Goal: Information Seeking & Learning: Compare options

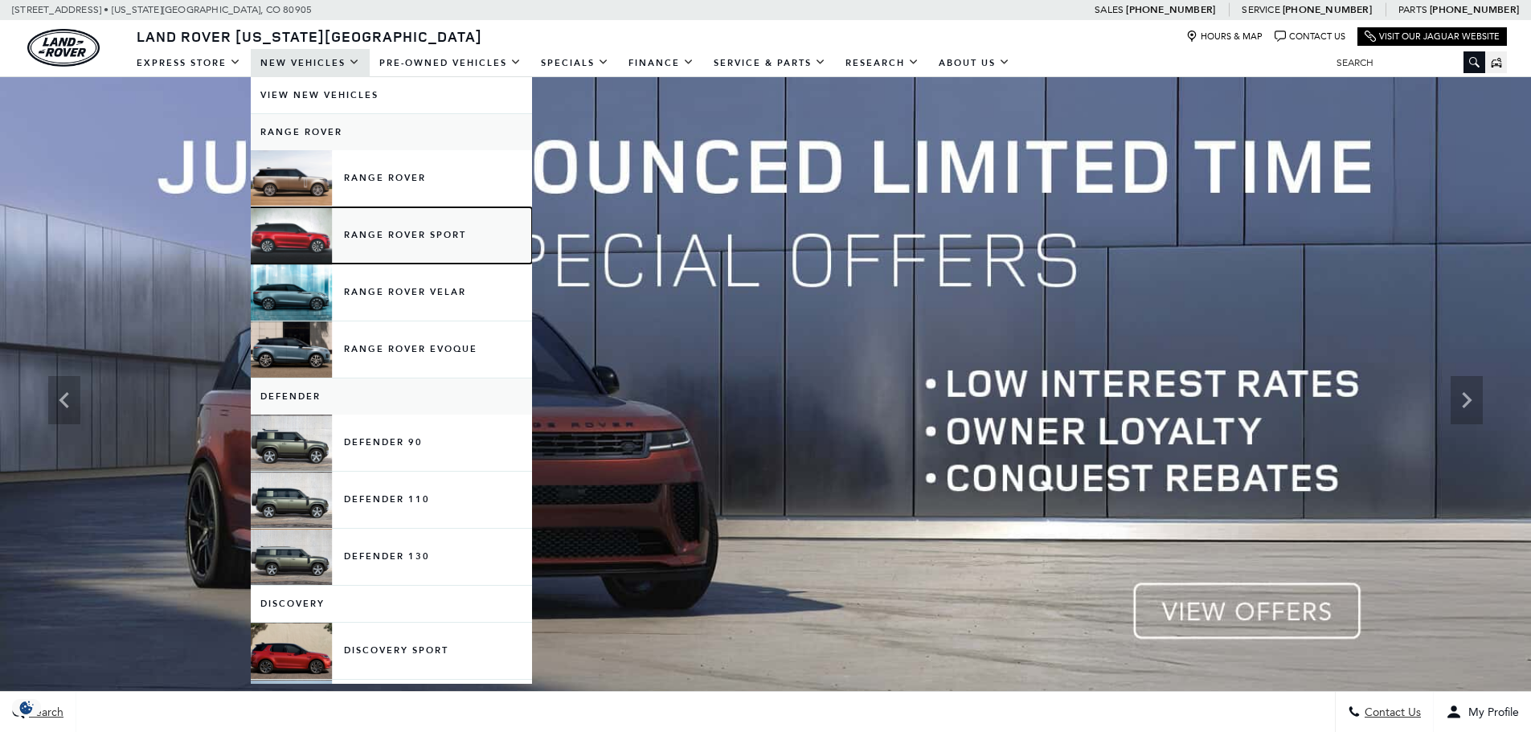
click at [424, 228] on link "Range Rover Sport" at bounding box center [391, 235] width 281 height 56
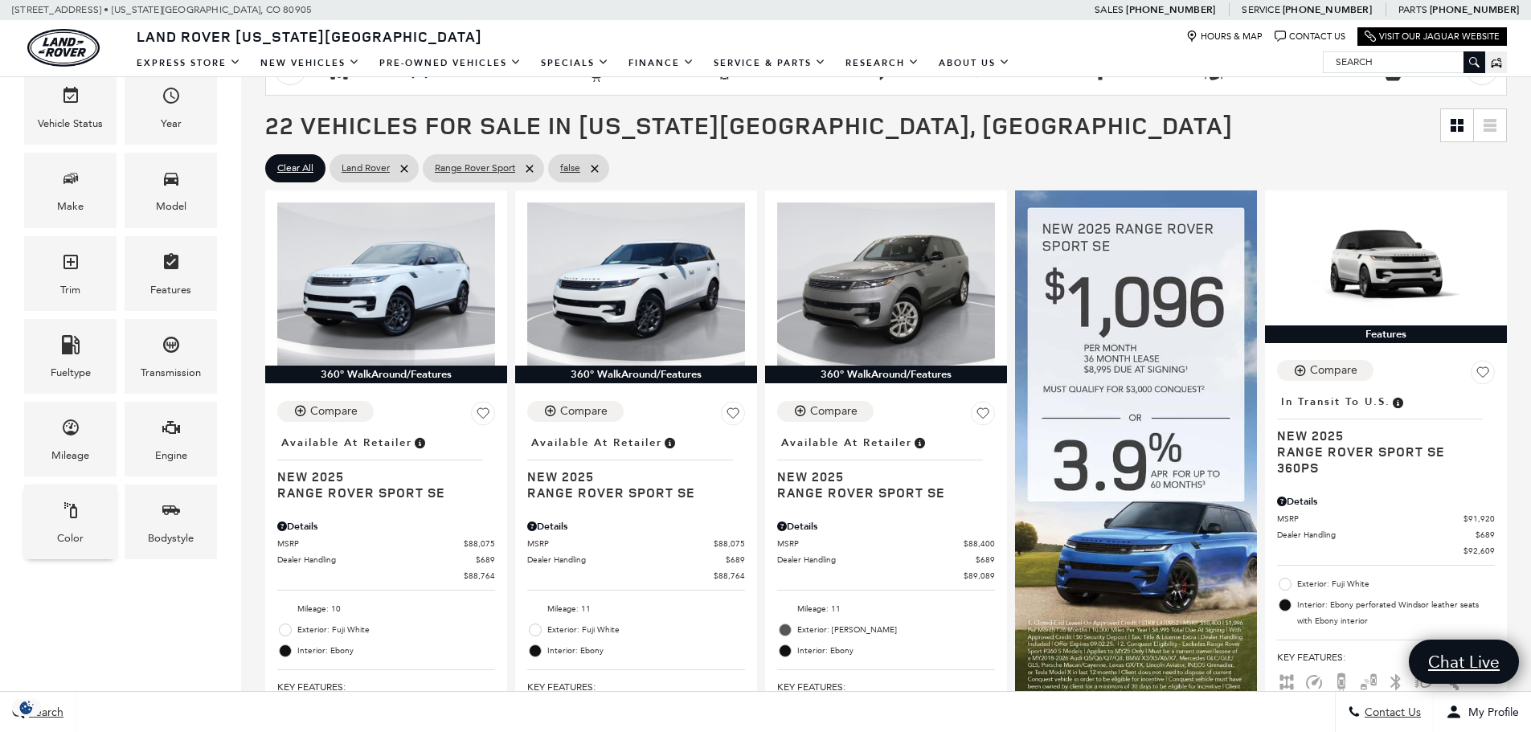
click at [96, 525] on div "Color" at bounding box center [70, 521] width 92 height 75
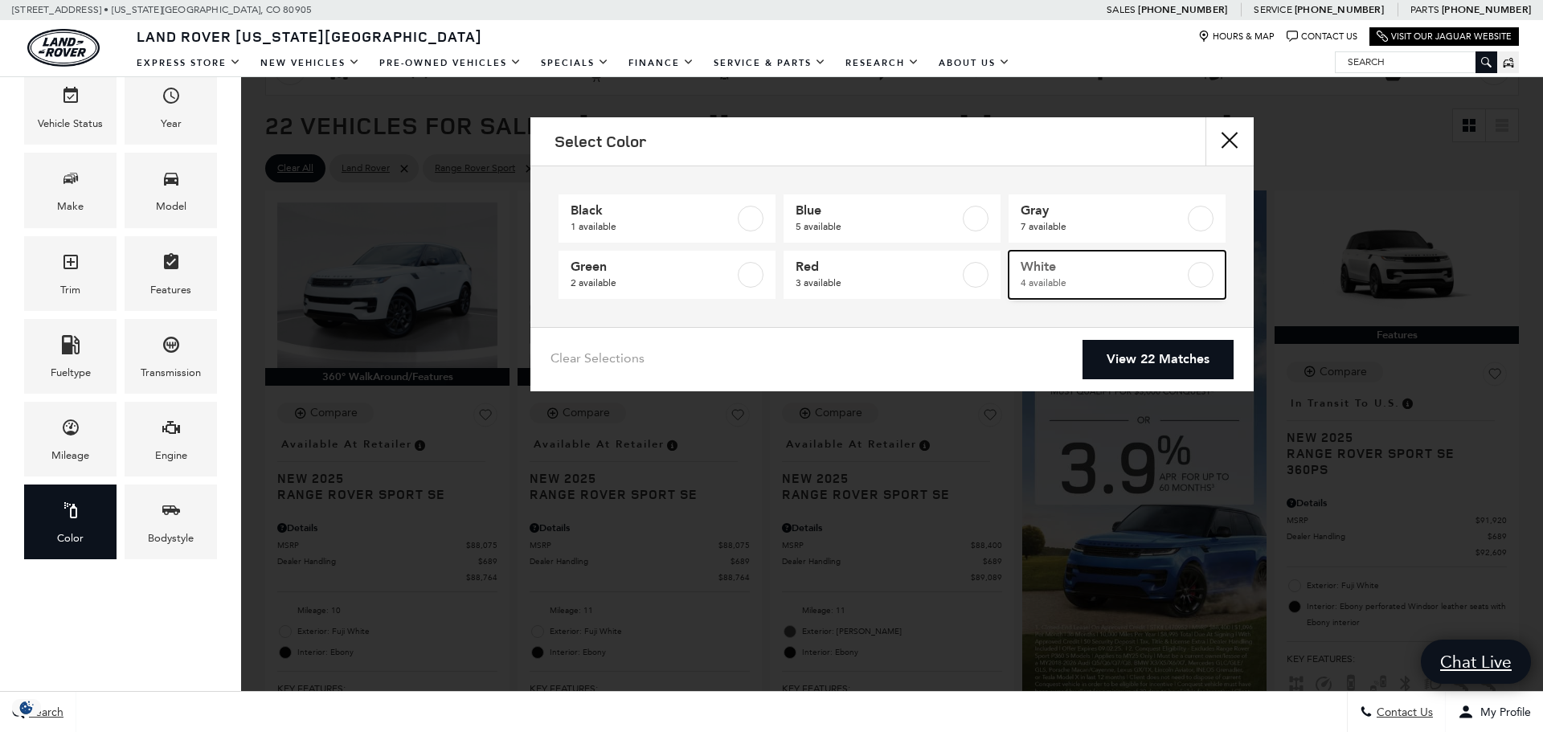
click at [1087, 268] on span "White" at bounding box center [1102, 267] width 164 height 16
type input "$93,834"
checkbox input "true"
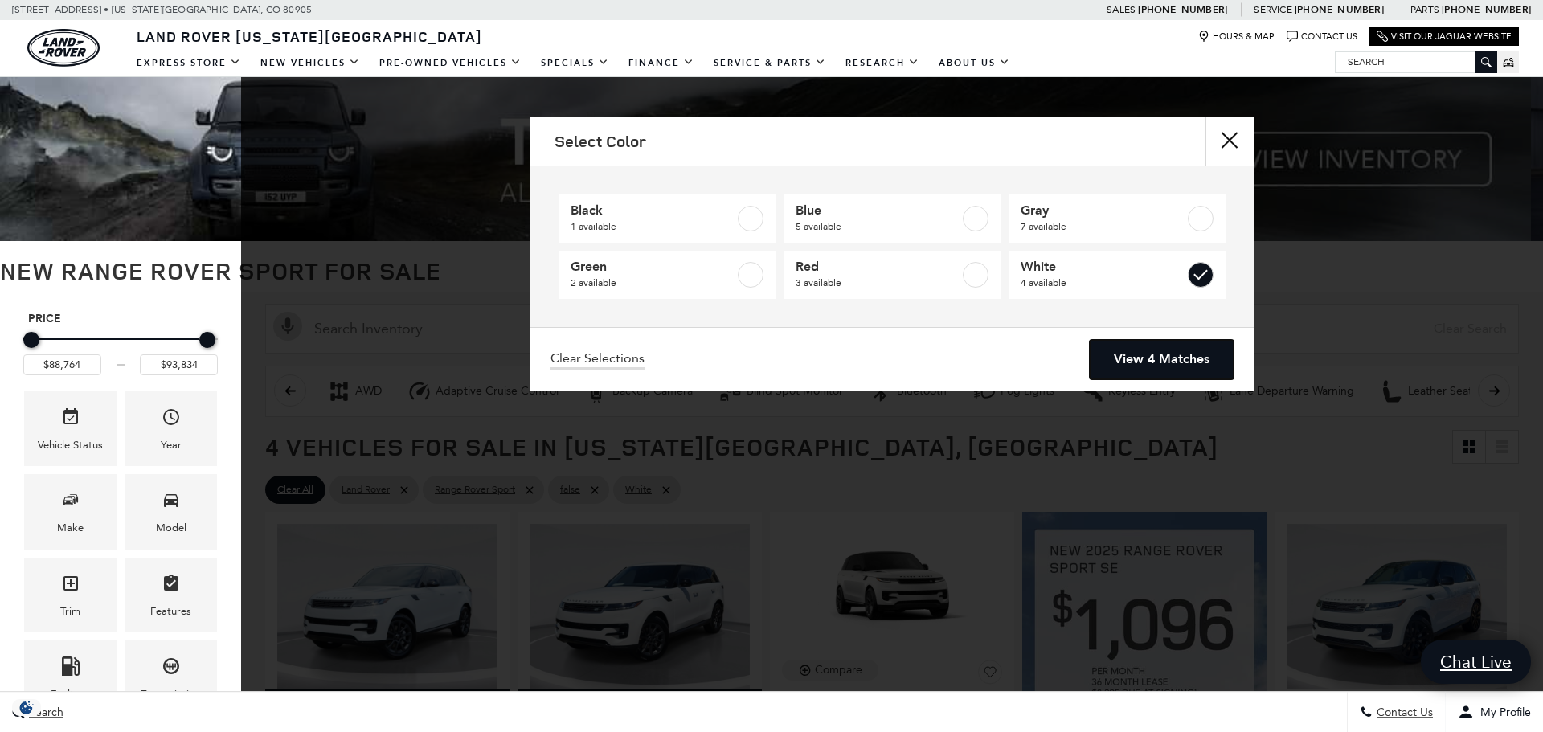
click at [1181, 368] on link "View 4 Matches" at bounding box center [1161, 359] width 144 height 39
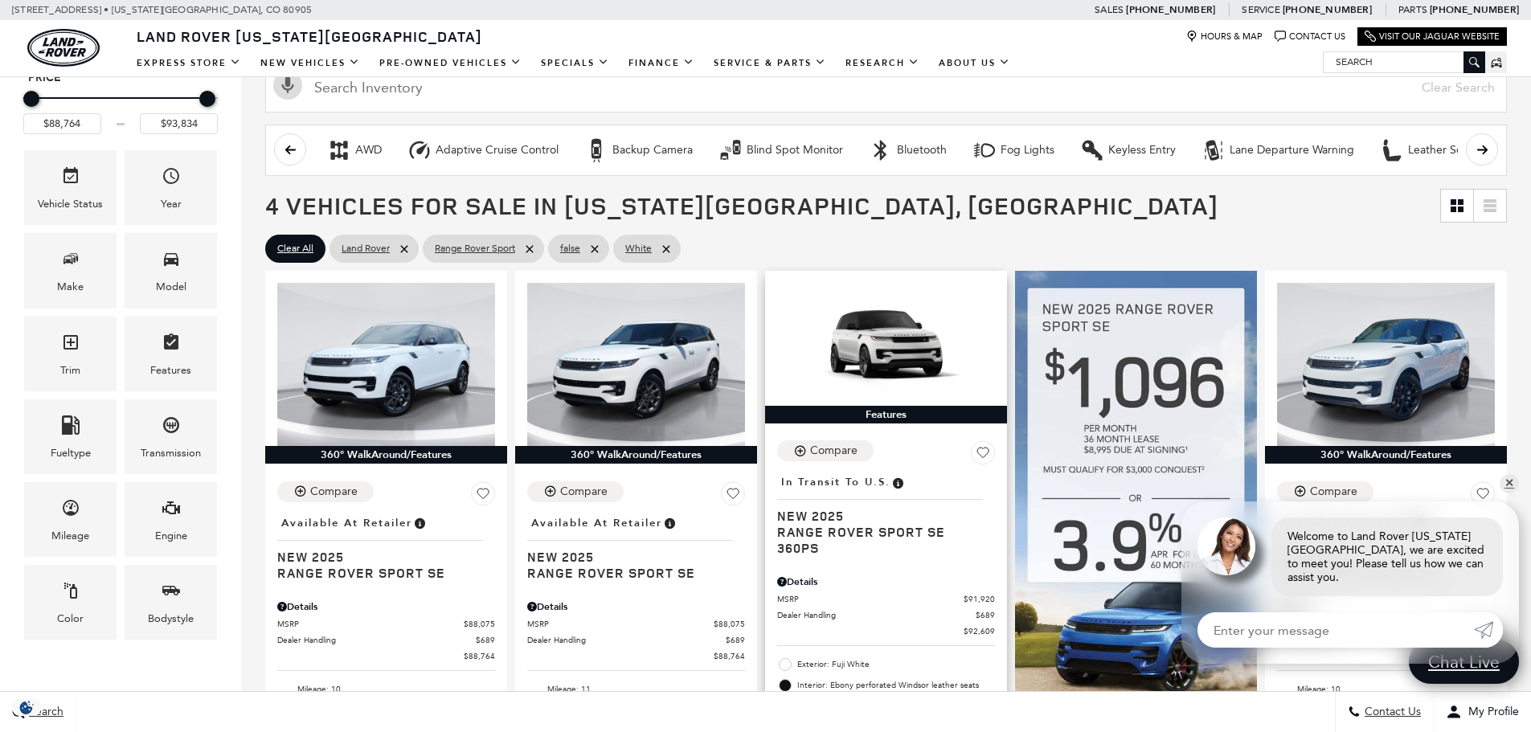
scroll to position [80, 0]
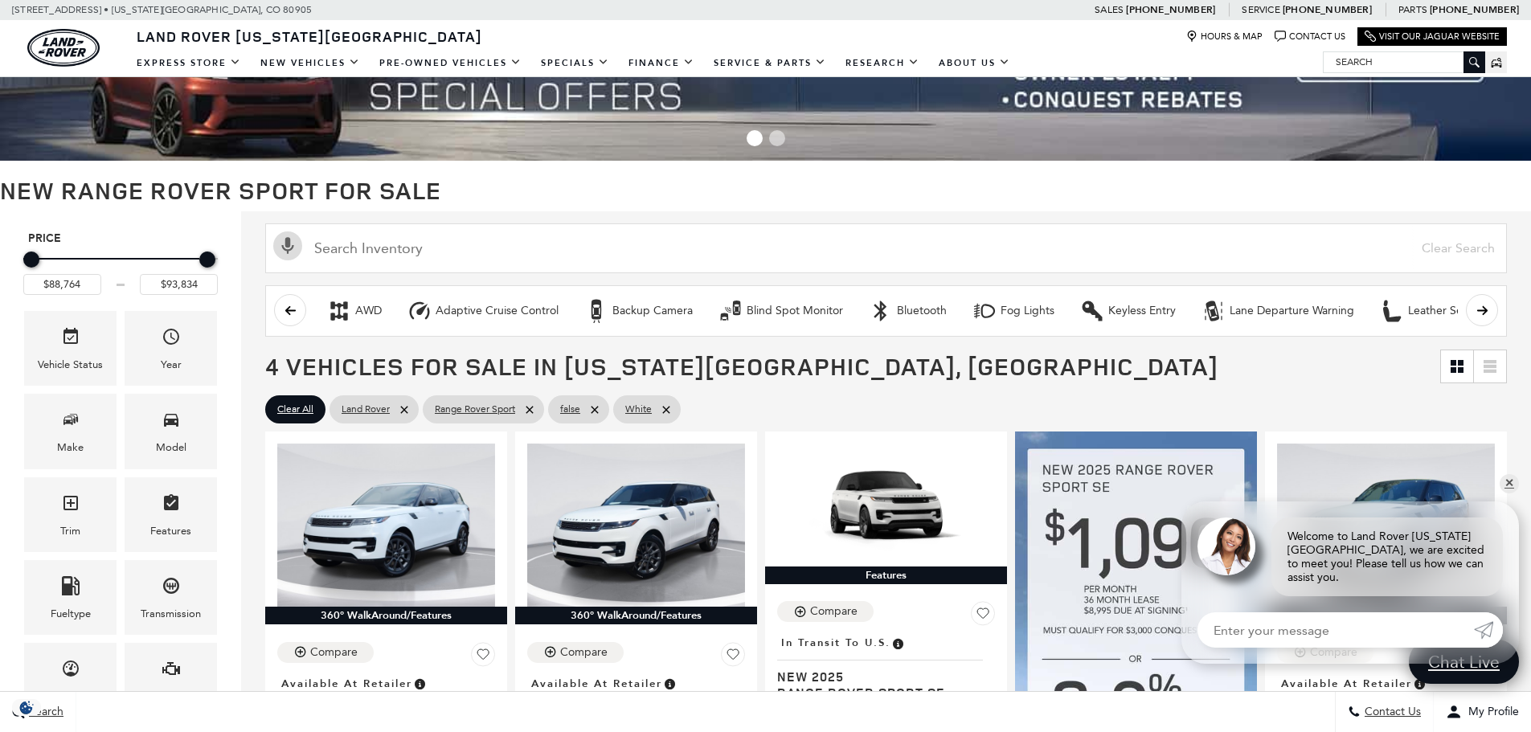
click at [1496, 318] on button "scroll right" at bounding box center [1482, 310] width 32 height 32
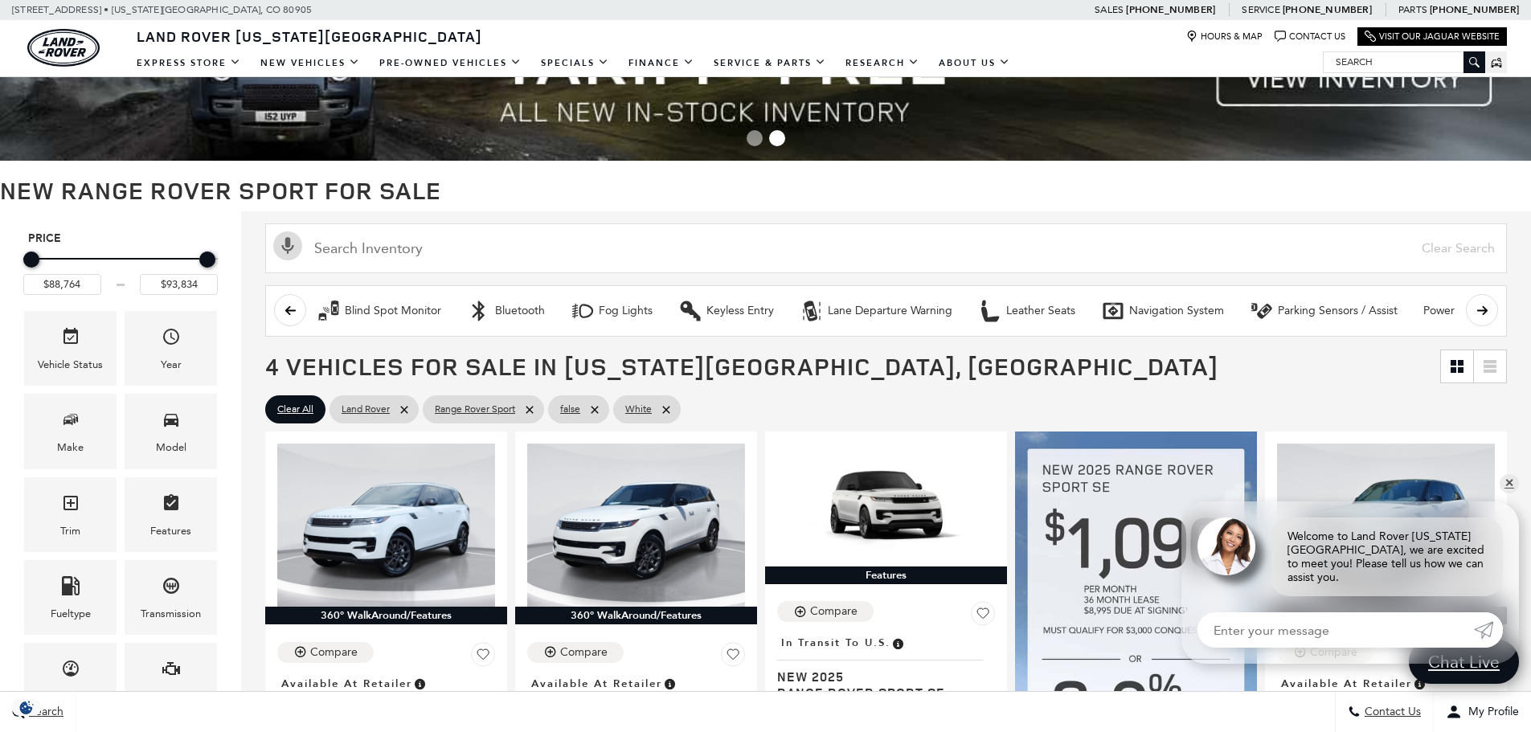
click at [1496, 318] on button "scroll right" at bounding box center [1482, 310] width 32 height 32
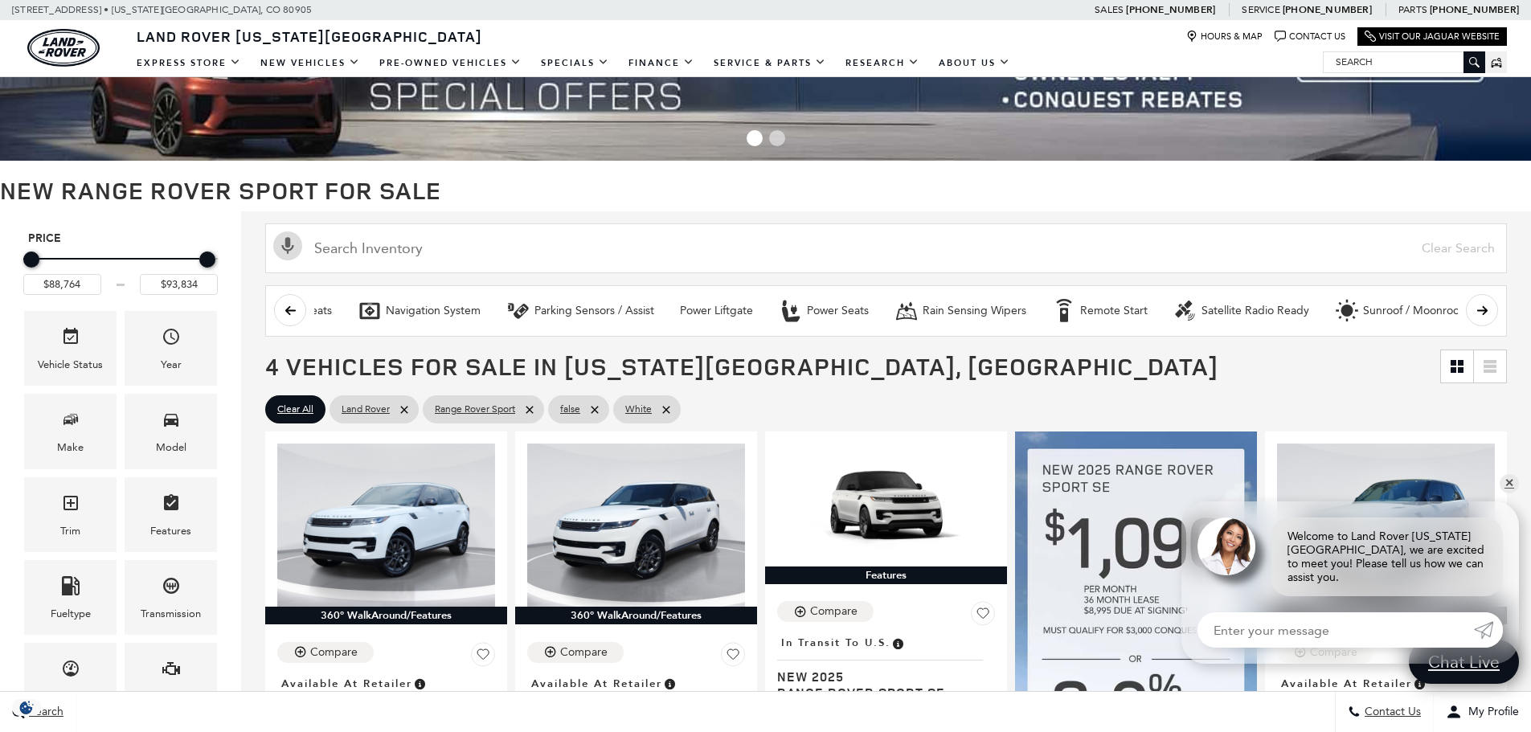
click at [1496, 318] on button "scroll right" at bounding box center [1482, 310] width 32 height 32
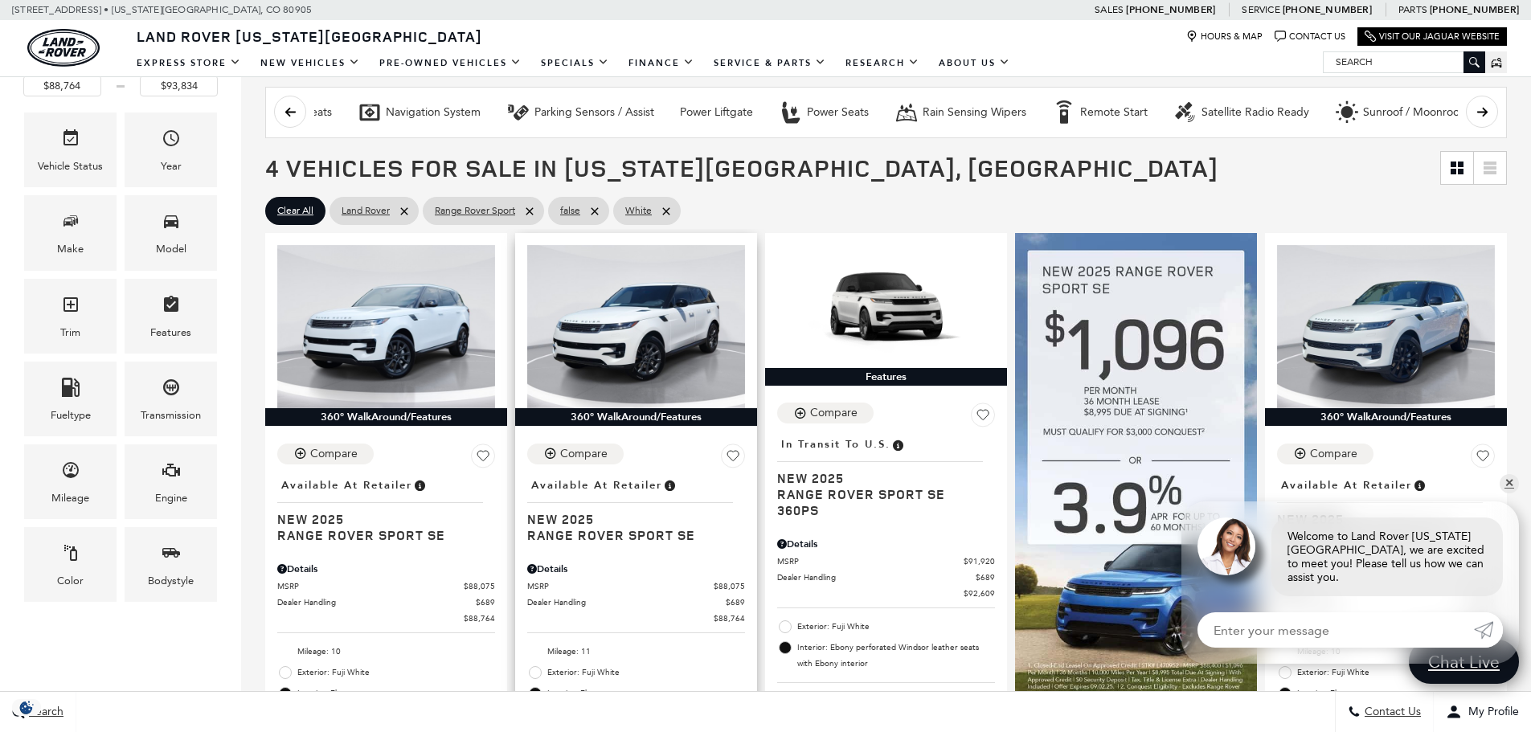
scroll to position [321, 0]
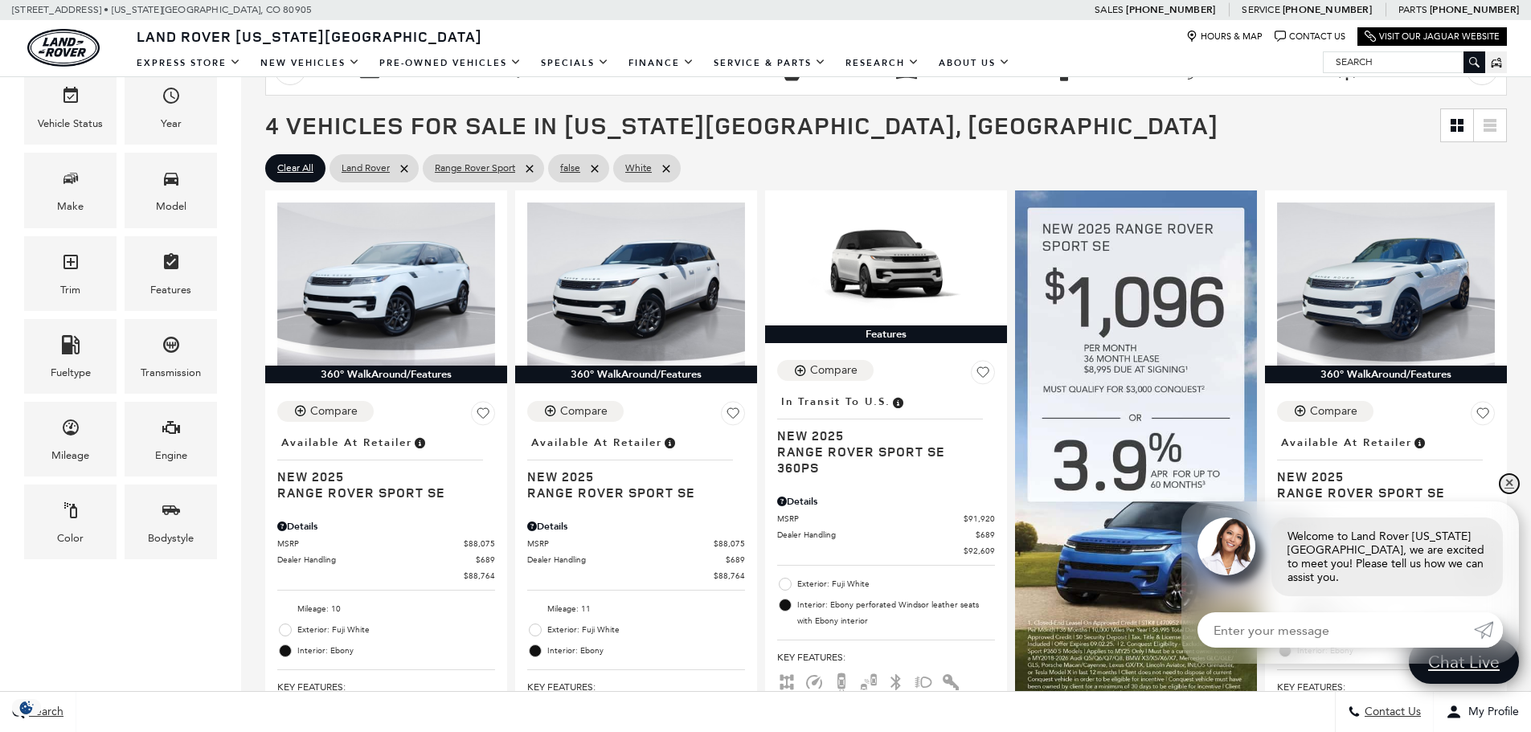
click at [1508, 493] on link "✕" at bounding box center [1508, 483] width 19 height 19
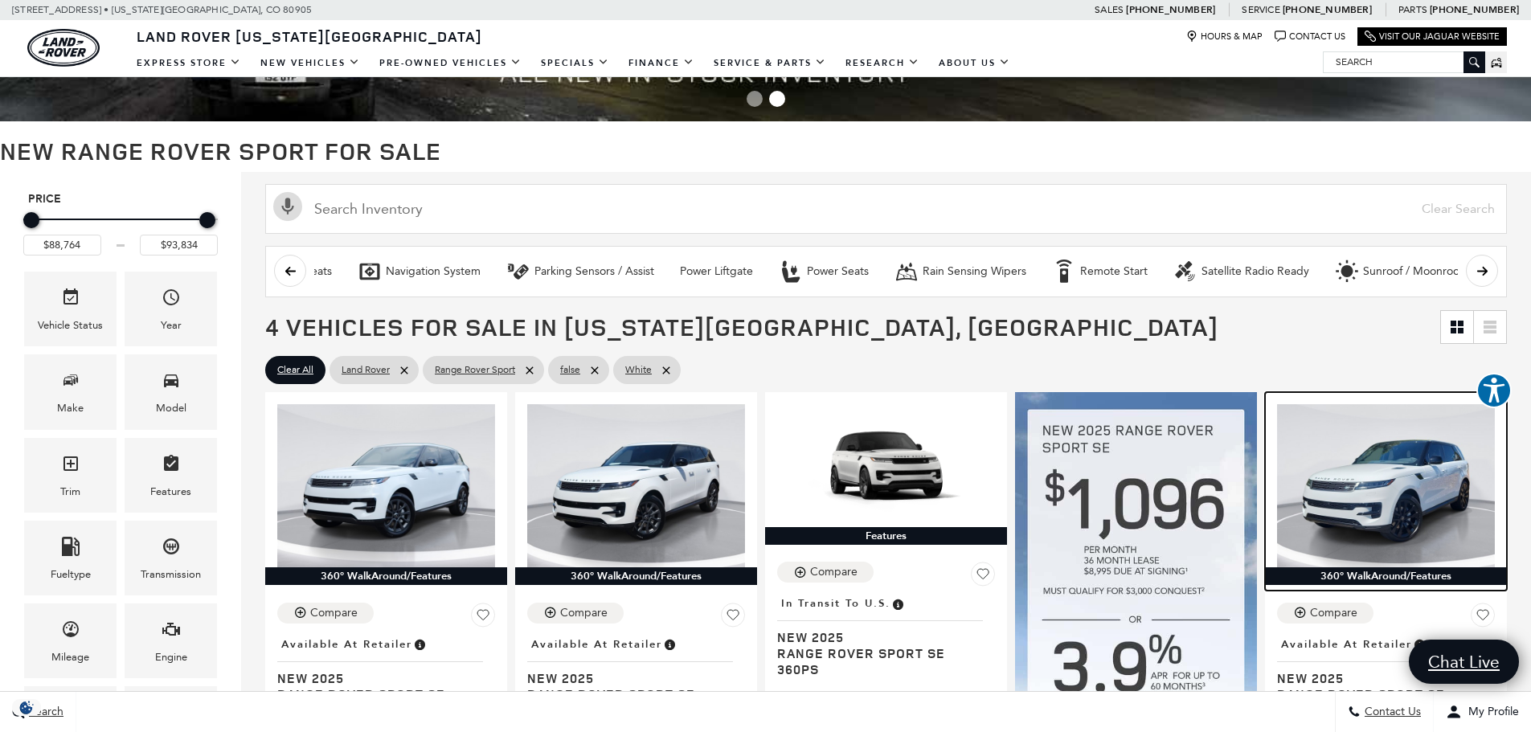
scroll to position [0, 0]
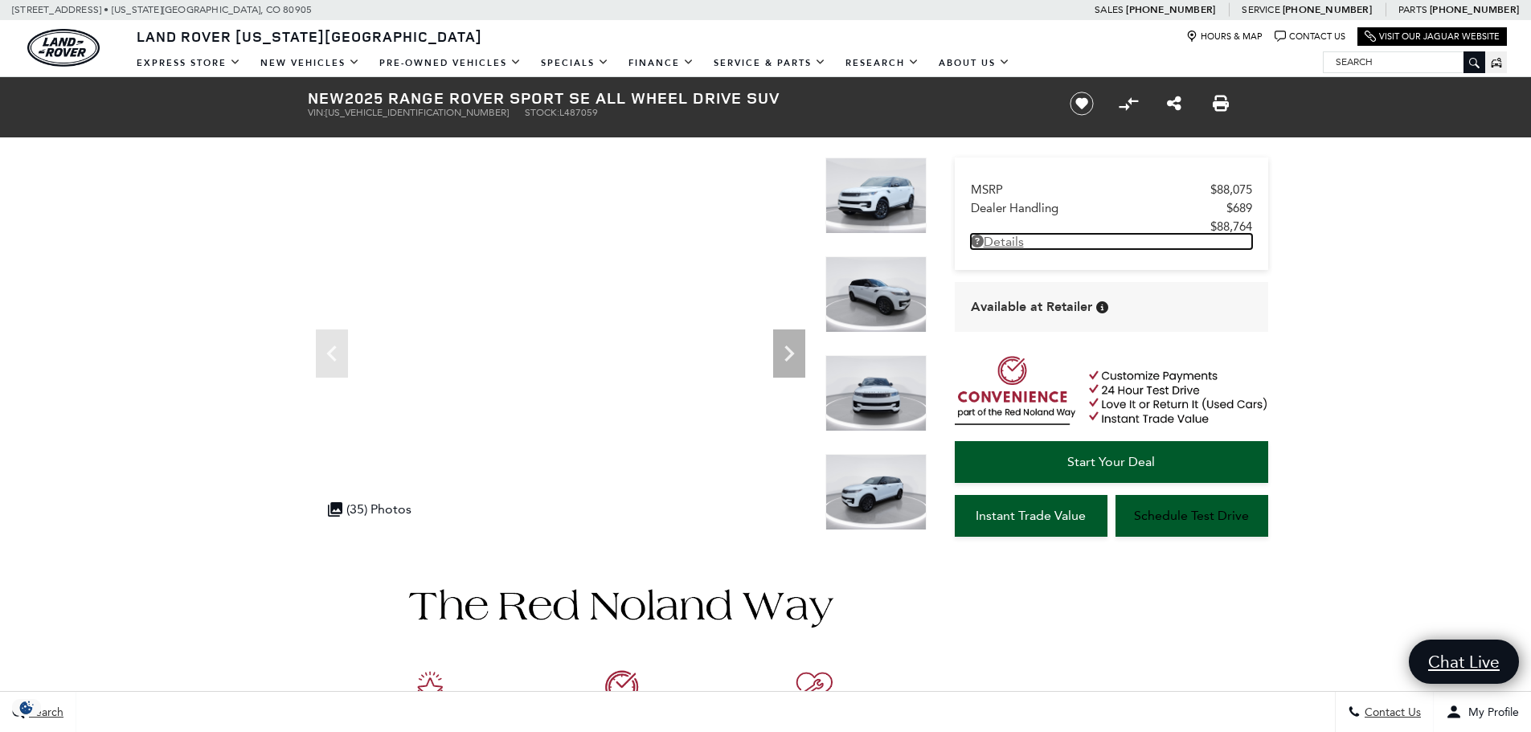
click at [1024, 244] on link "Details" at bounding box center [1111, 241] width 281 height 15
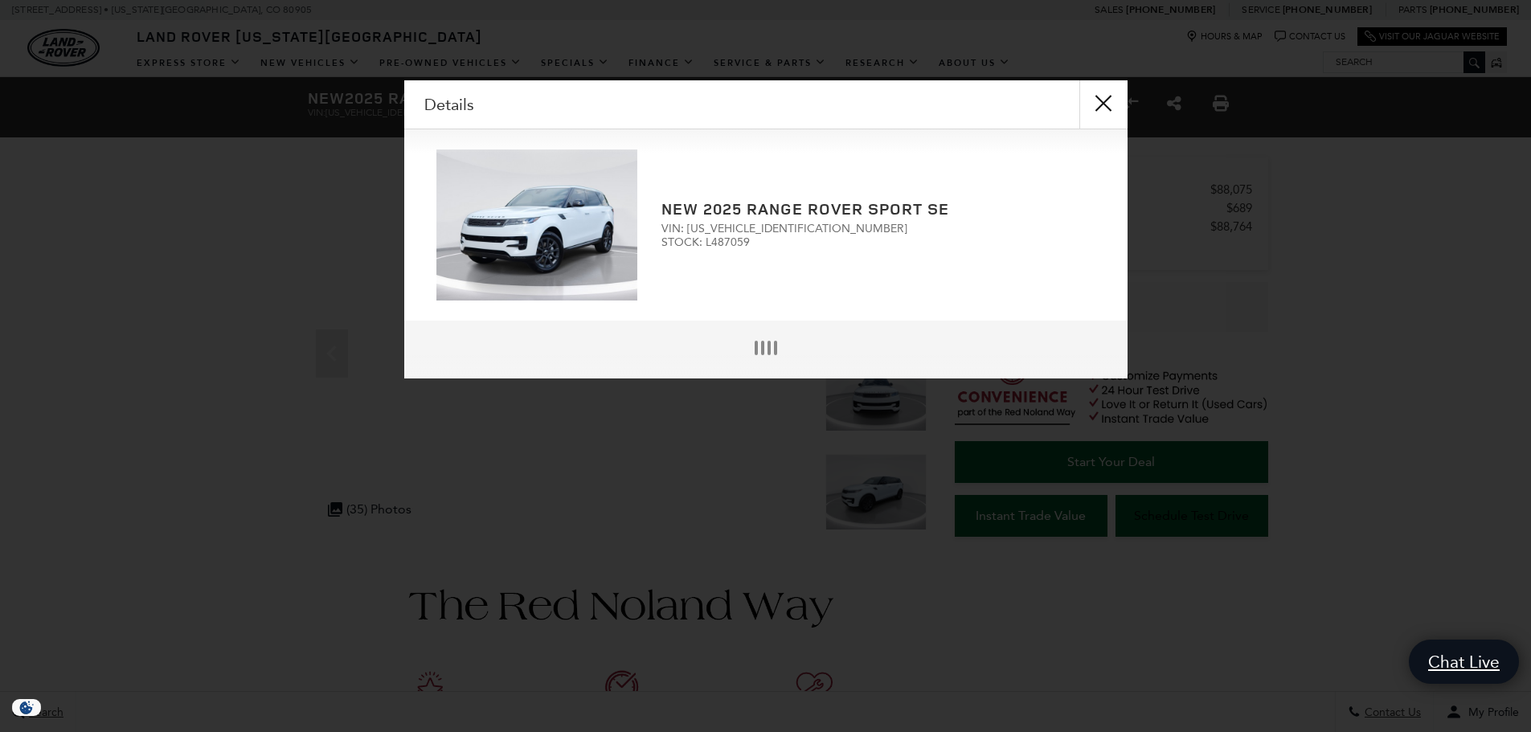
scroll to position [4, 0]
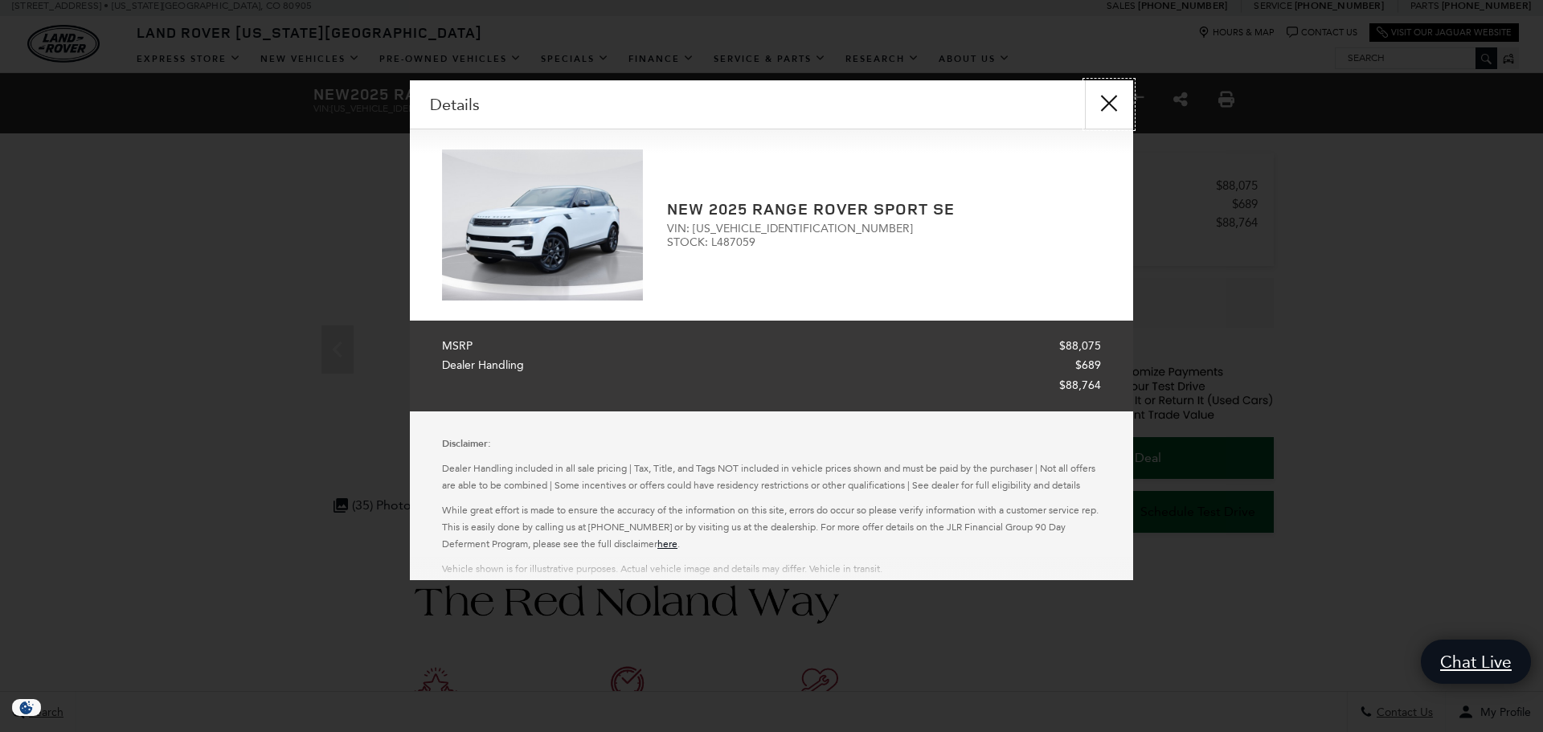
click at [1120, 97] on button "close" at bounding box center [1109, 104] width 48 height 48
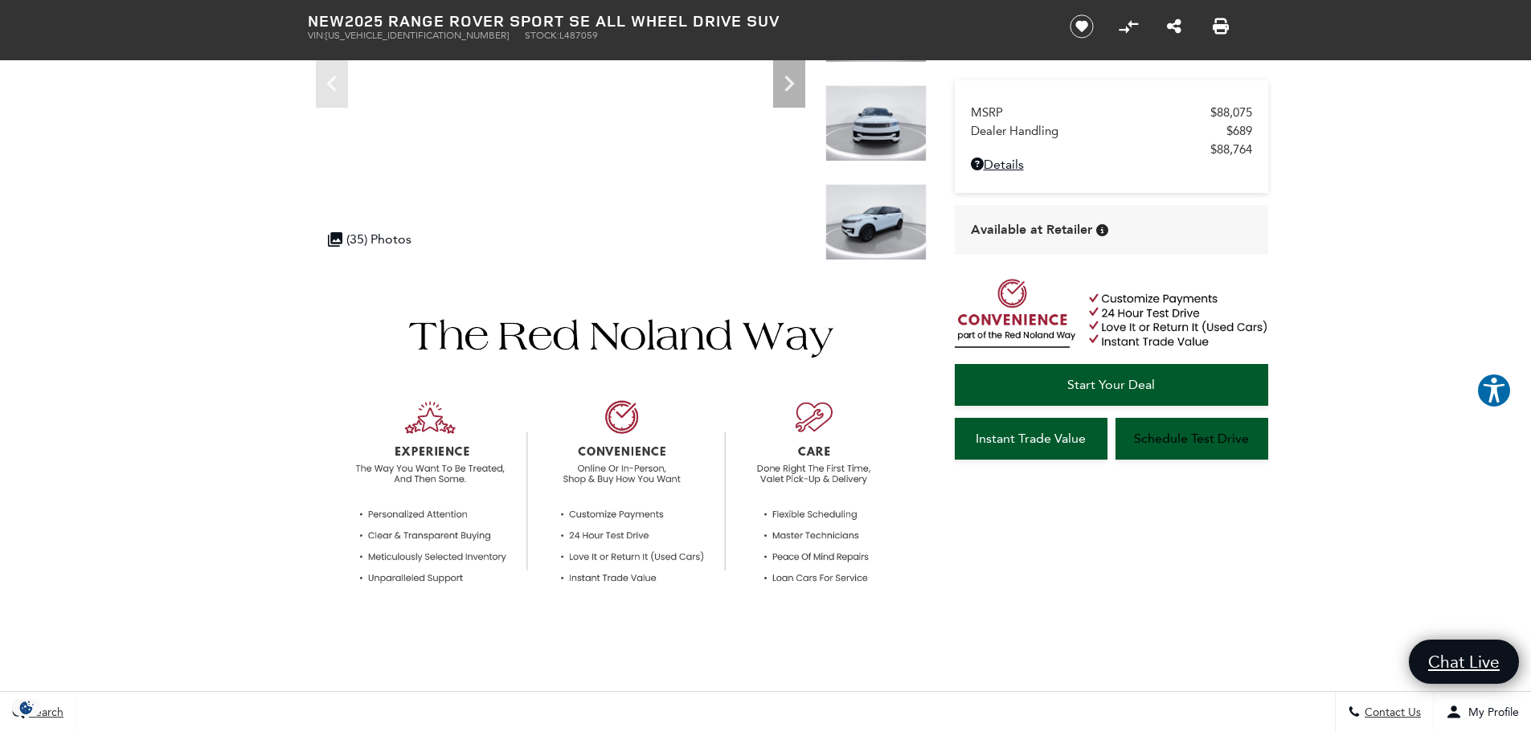
scroll to position [0, 0]
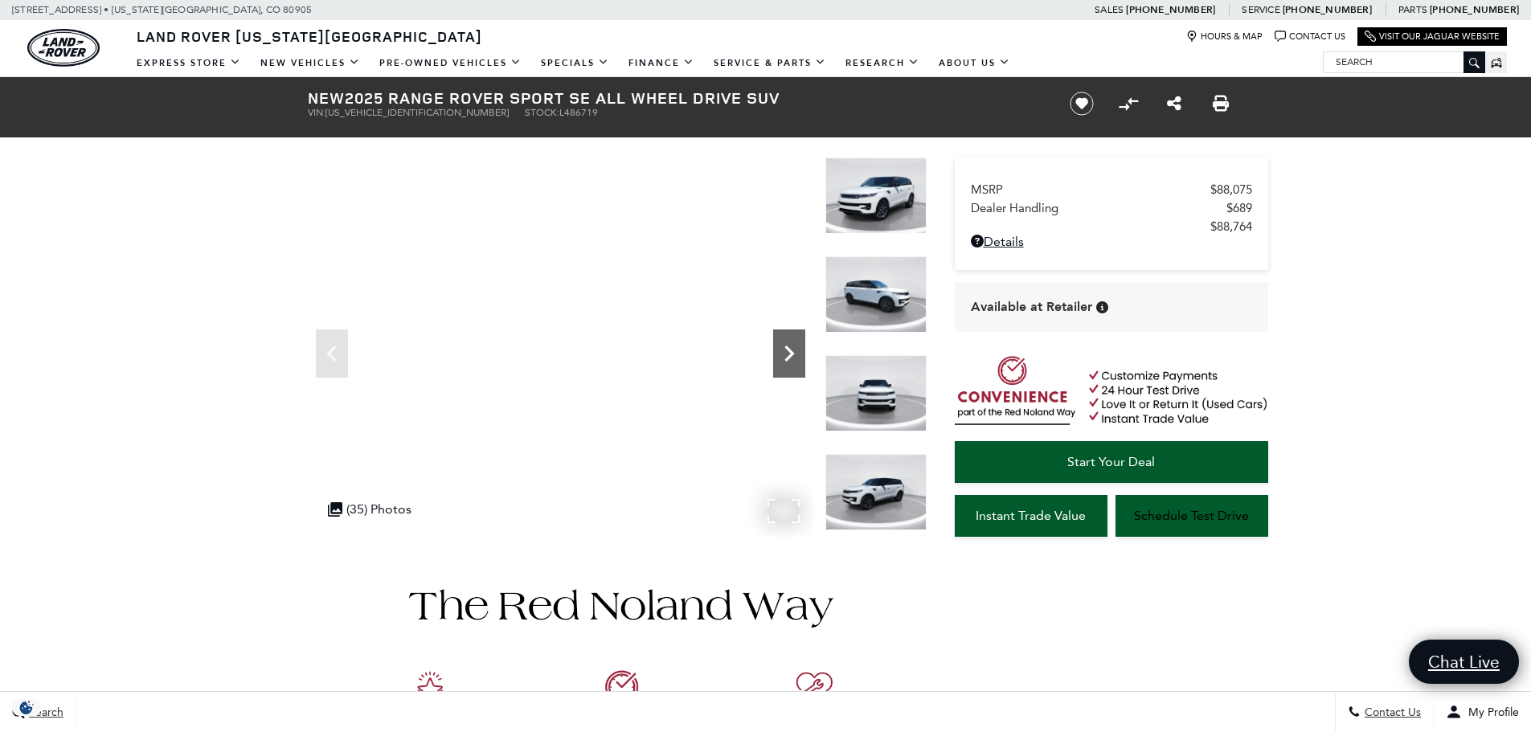
click at [783, 356] on icon "Next" at bounding box center [789, 353] width 32 height 32
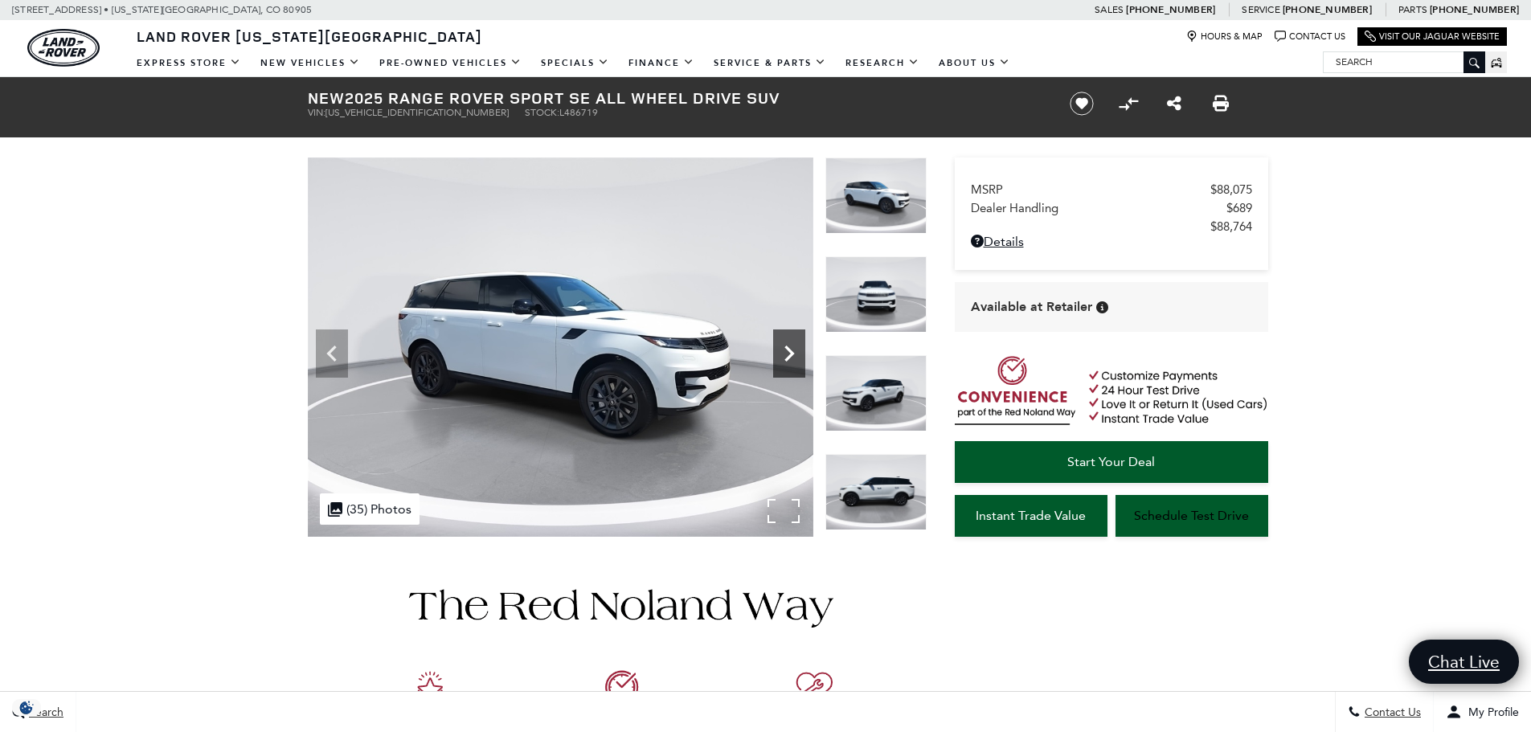
click at [783, 356] on icon "Next" at bounding box center [789, 353] width 32 height 32
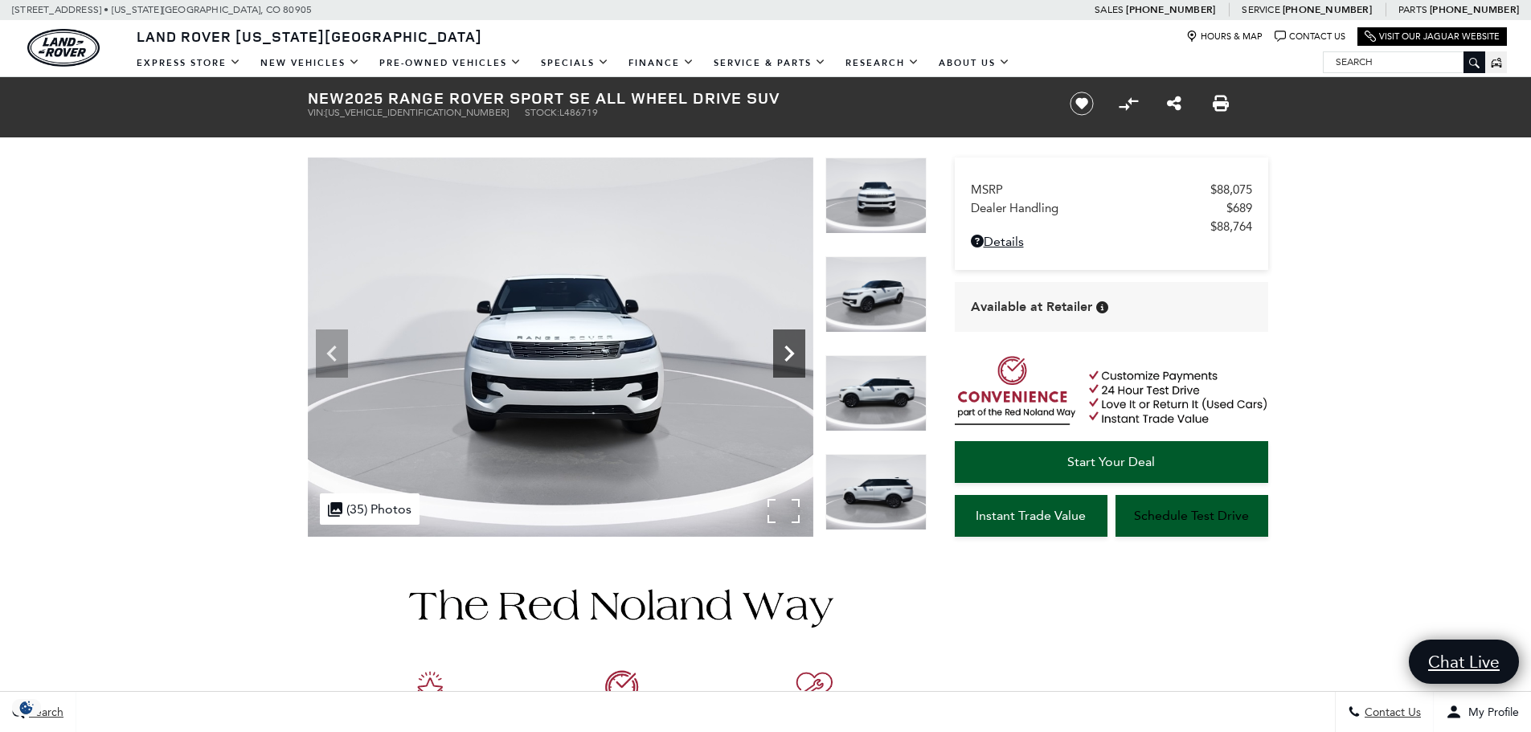
click at [783, 356] on icon "Next" at bounding box center [789, 353] width 32 height 32
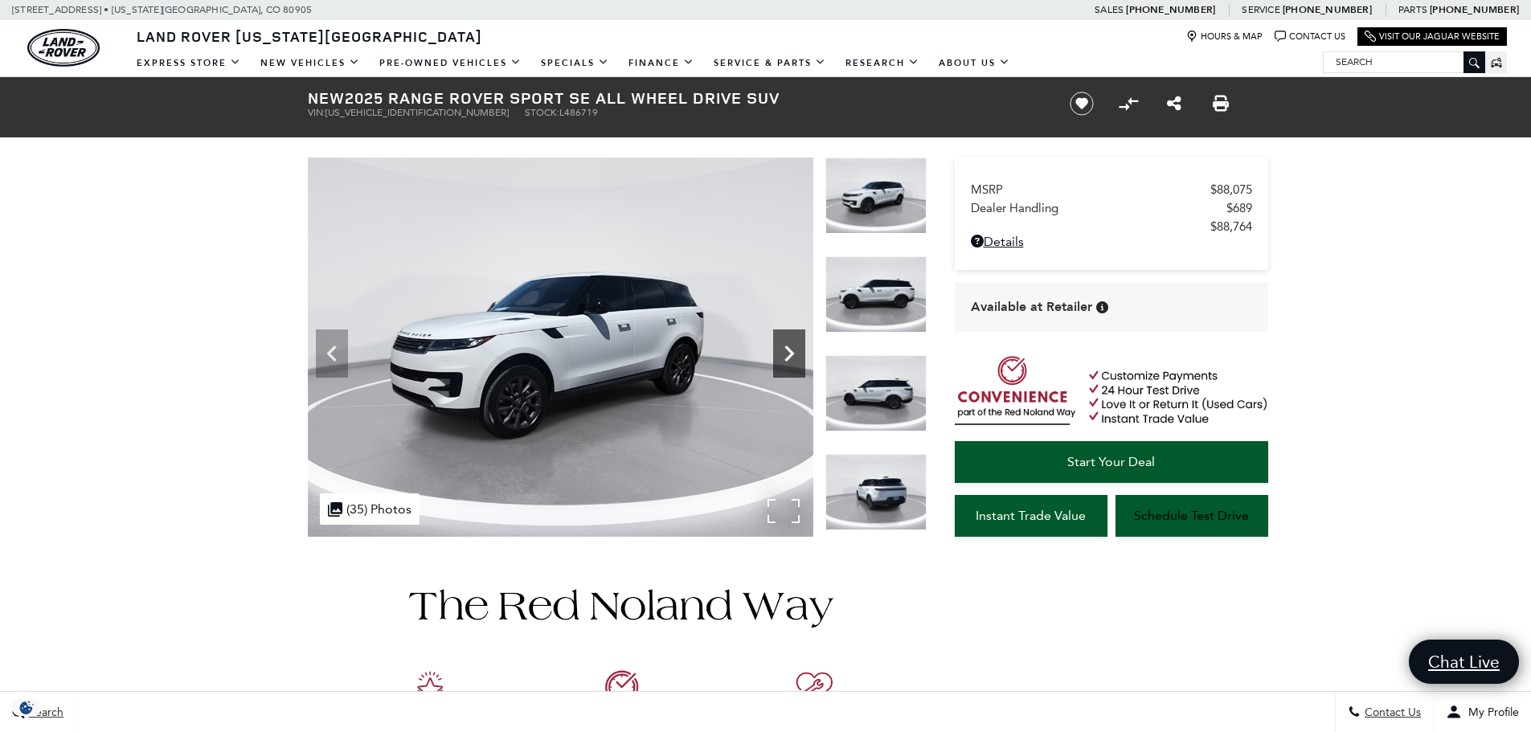
click at [783, 356] on icon "Next" at bounding box center [789, 353] width 32 height 32
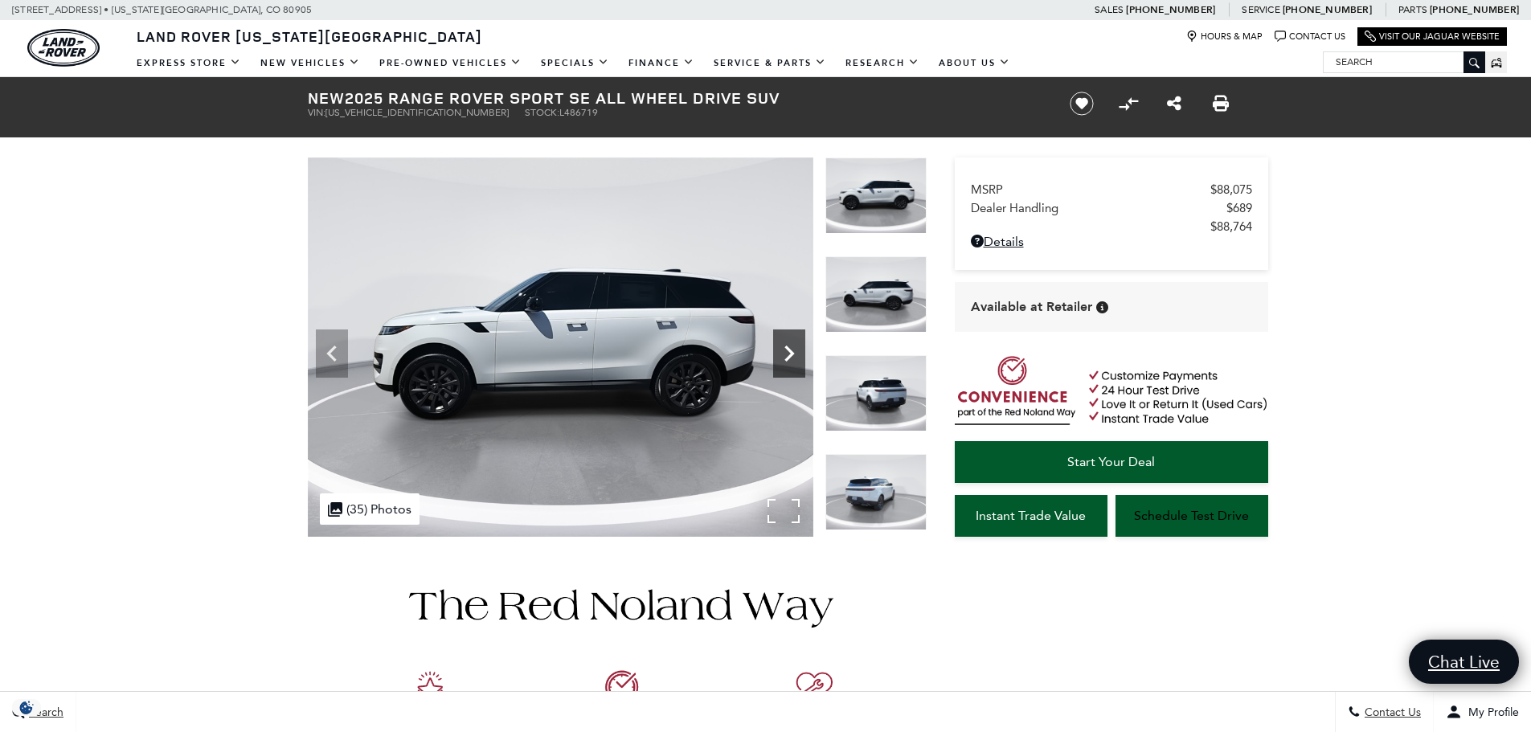
click at [783, 356] on icon "Next" at bounding box center [789, 353] width 32 height 32
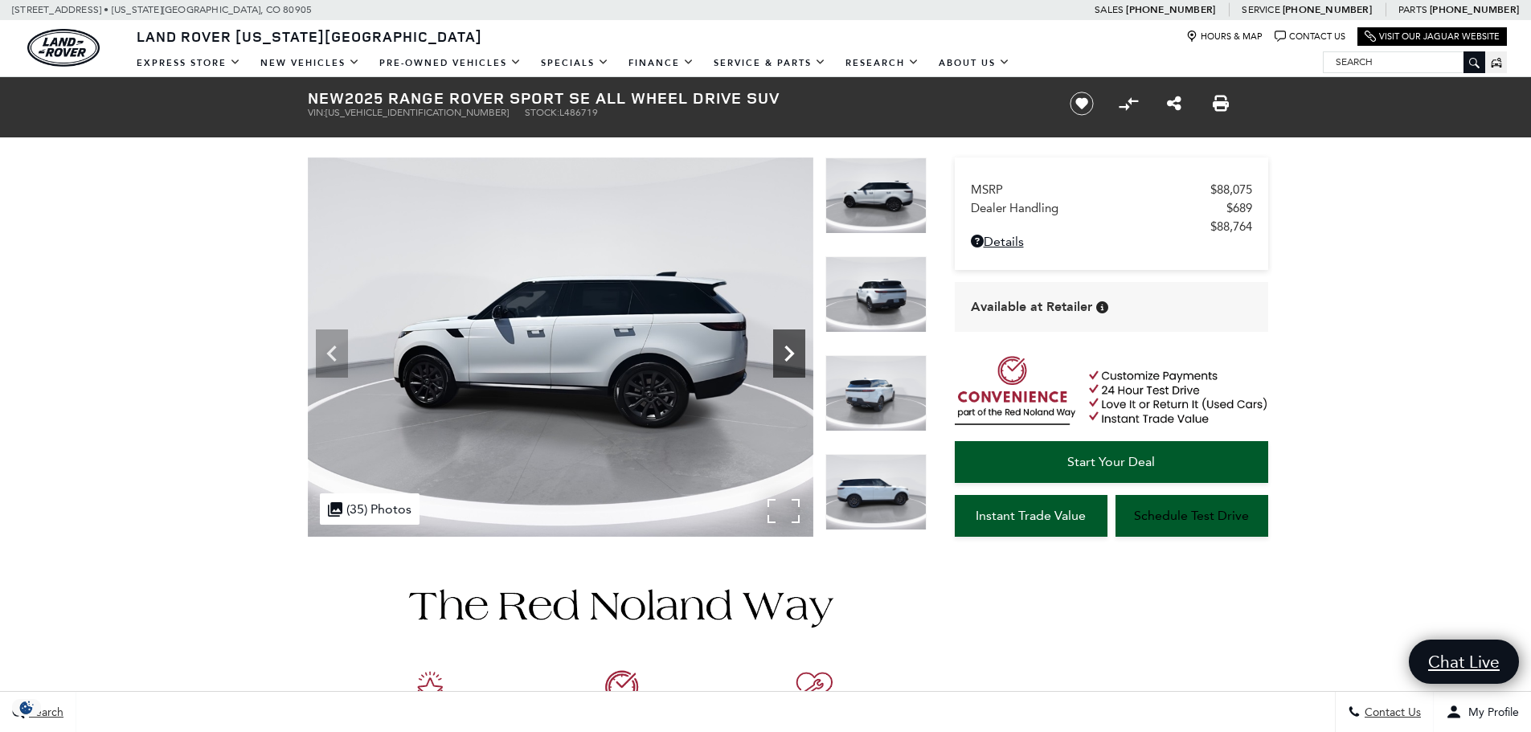
click at [783, 356] on icon "Next" at bounding box center [789, 353] width 32 height 32
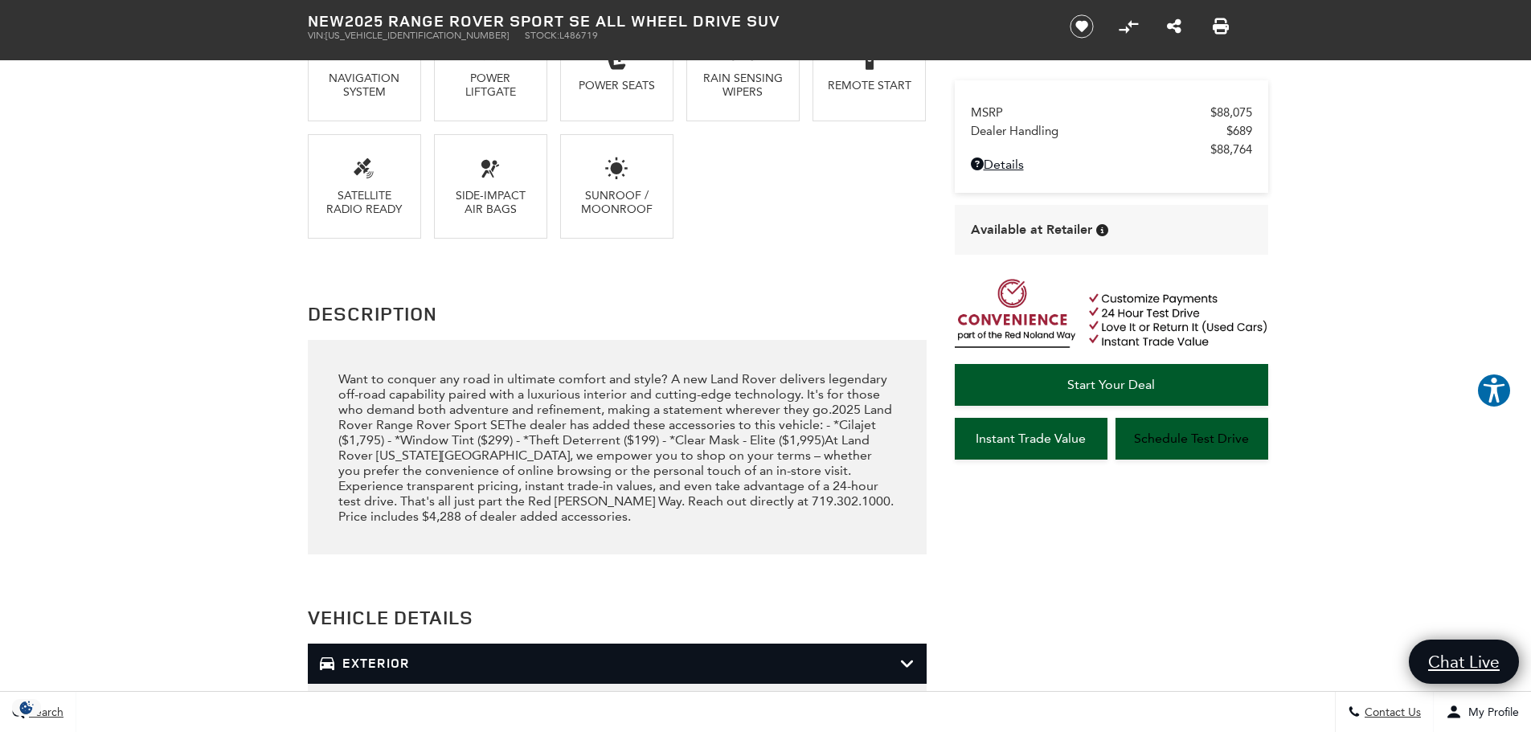
scroll to position [1446, 0]
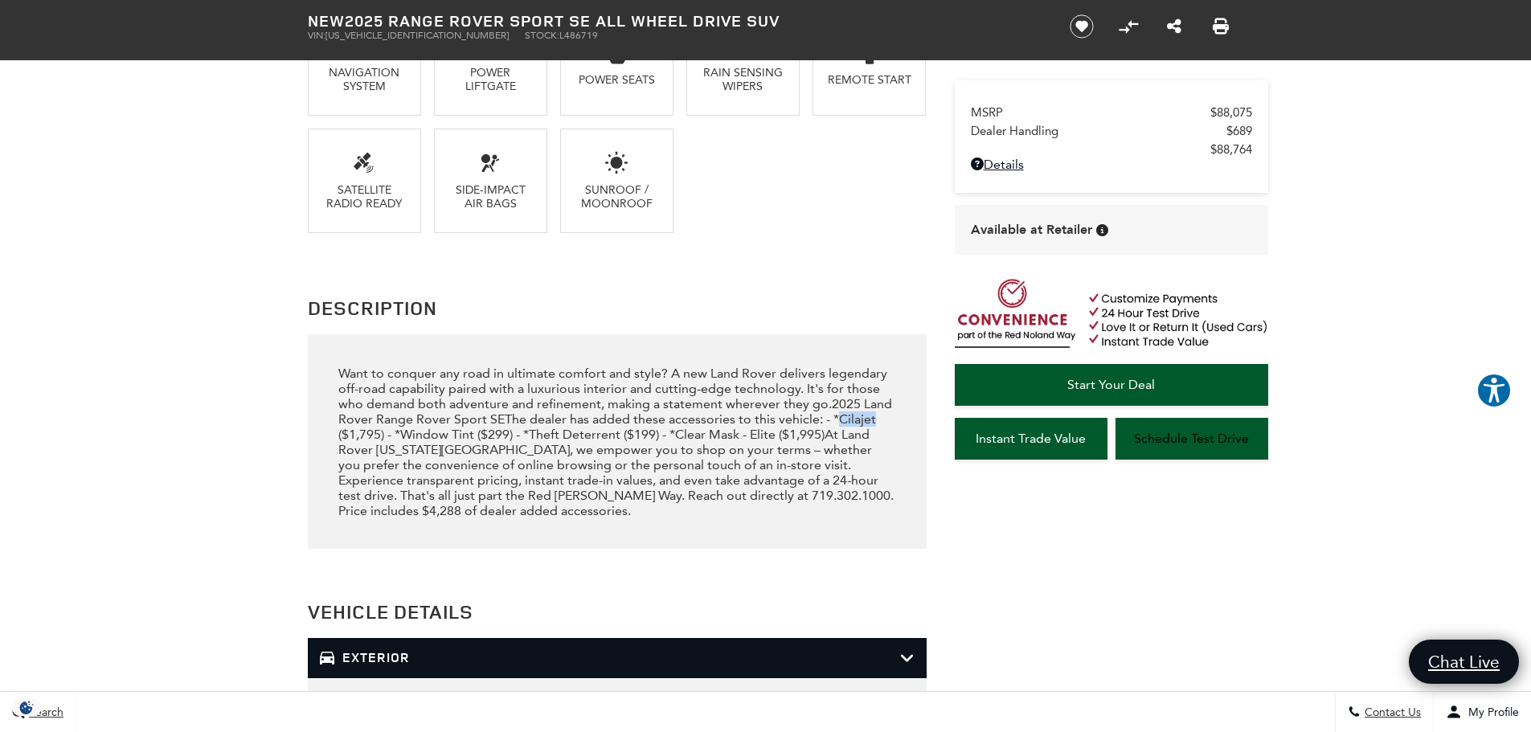
drag, startPoint x: 834, startPoint y: 419, endPoint x: 877, endPoint y: 424, distance: 43.7
click at [877, 424] on div "Want to conquer any road in ultimate comfort and style? A new Land Rover delive…" at bounding box center [616, 442] width 557 height 153
copy div "Cilajet"
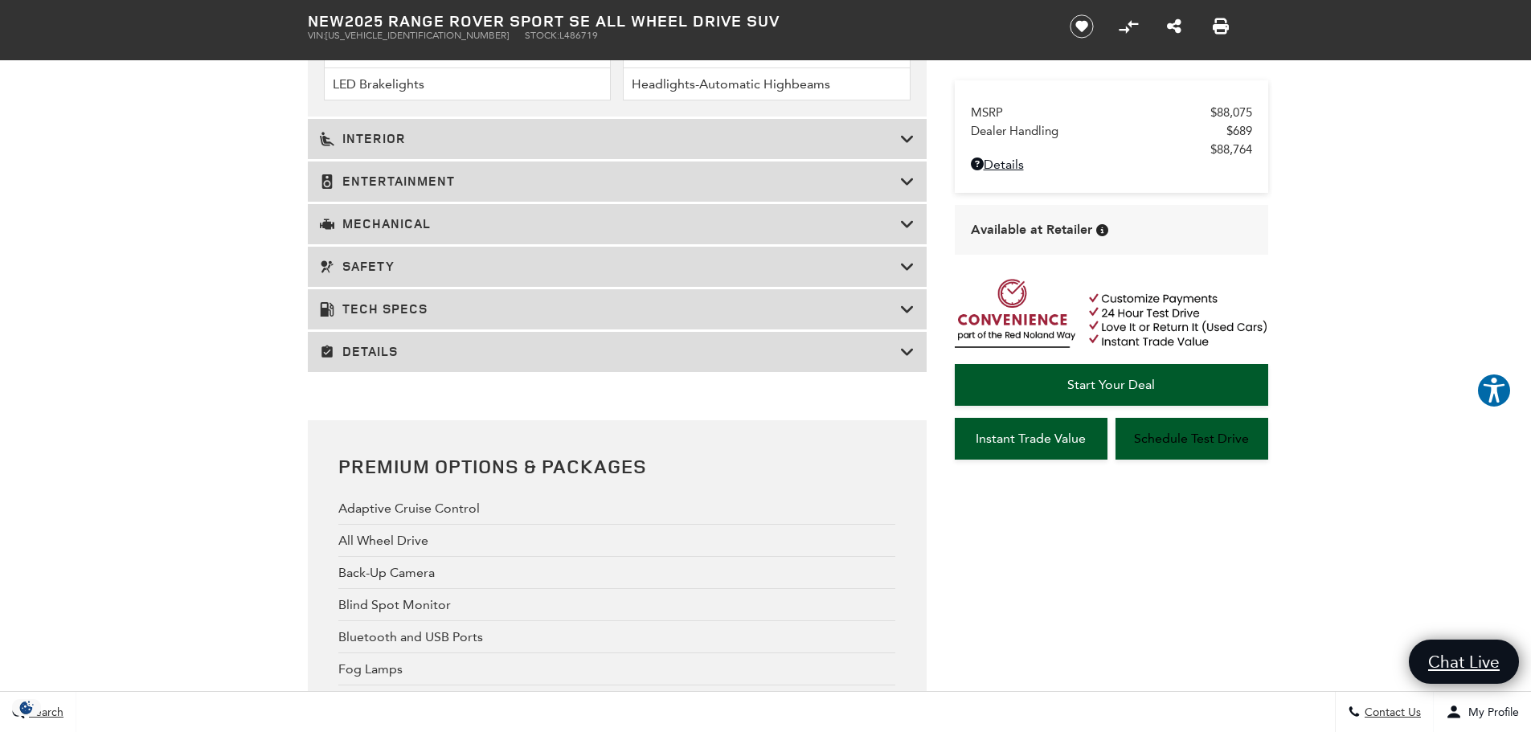
scroll to position [2410, 0]
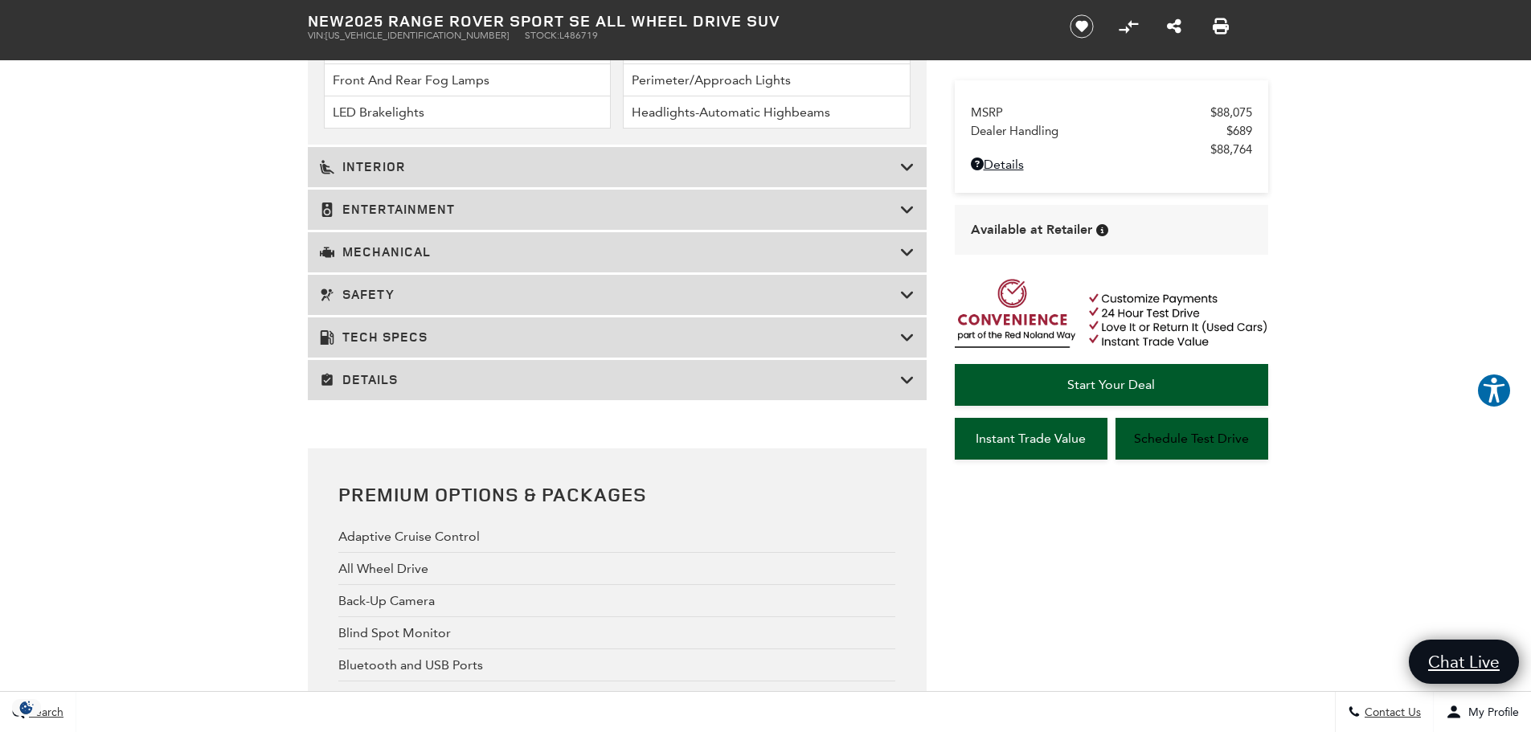
click at [515, 381] on h3 "Details" at bounding box center [610, 380] width 580 height 16
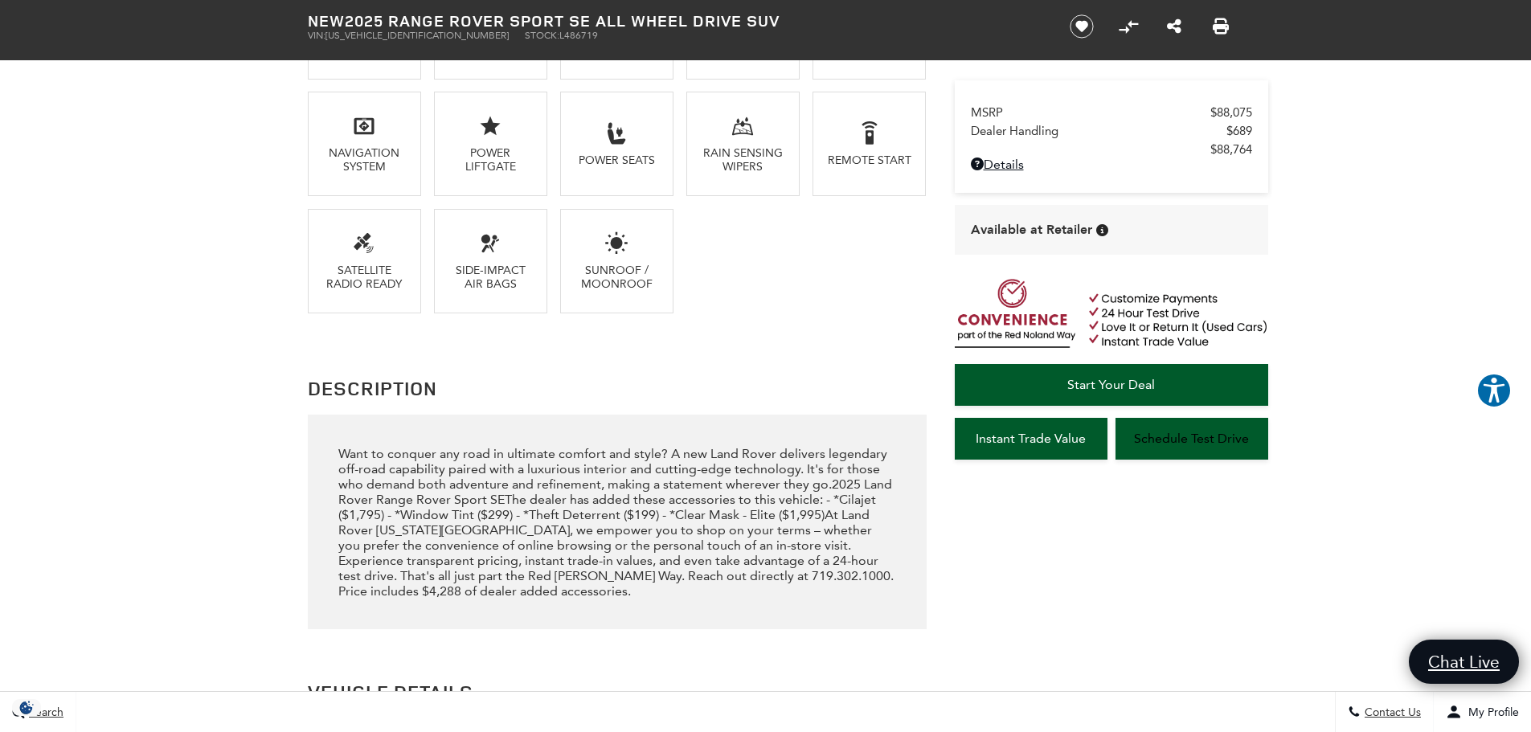
scroll to position [1848, 0]
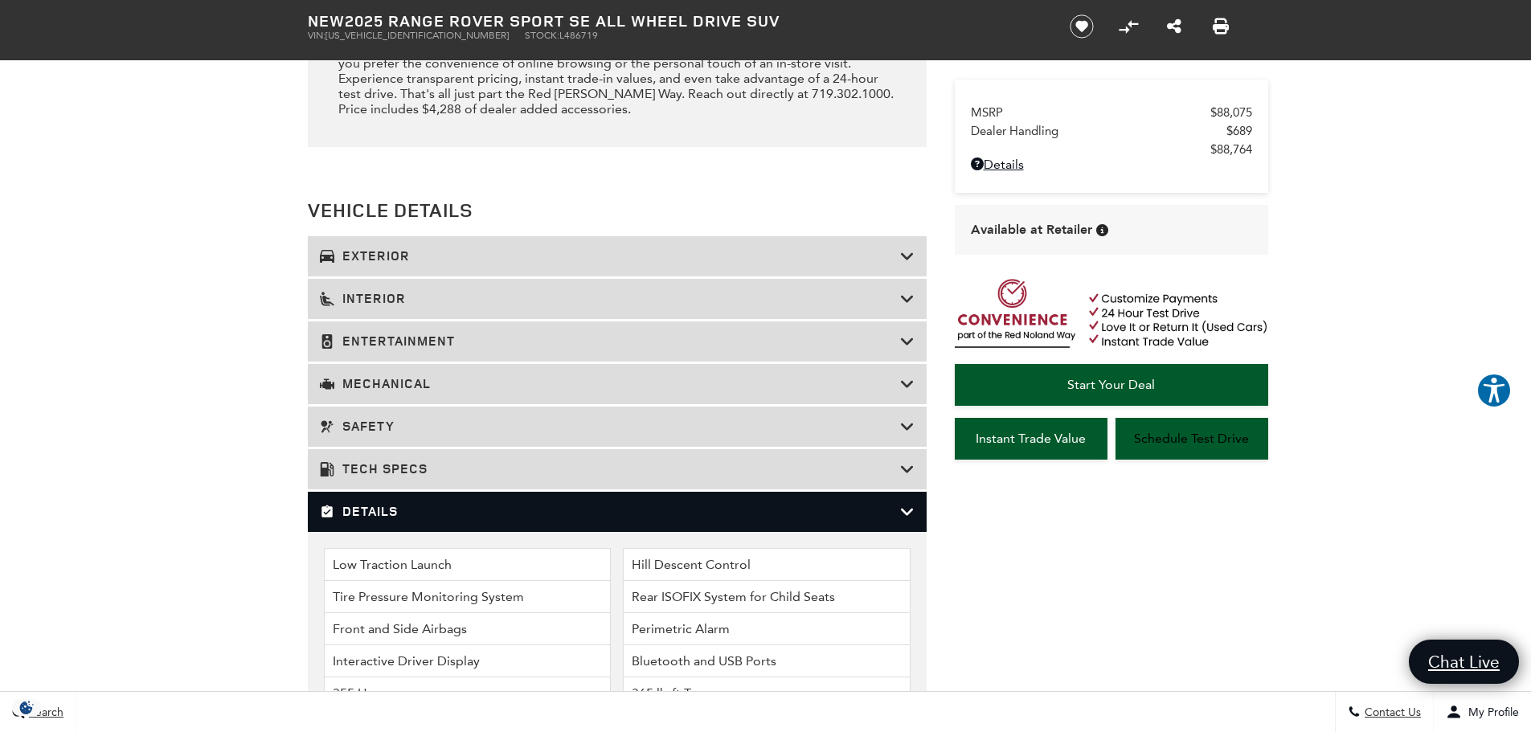
click at [462, 337] on h3 "Entertainment" at bounding box center [610, 341] width 580 height 16
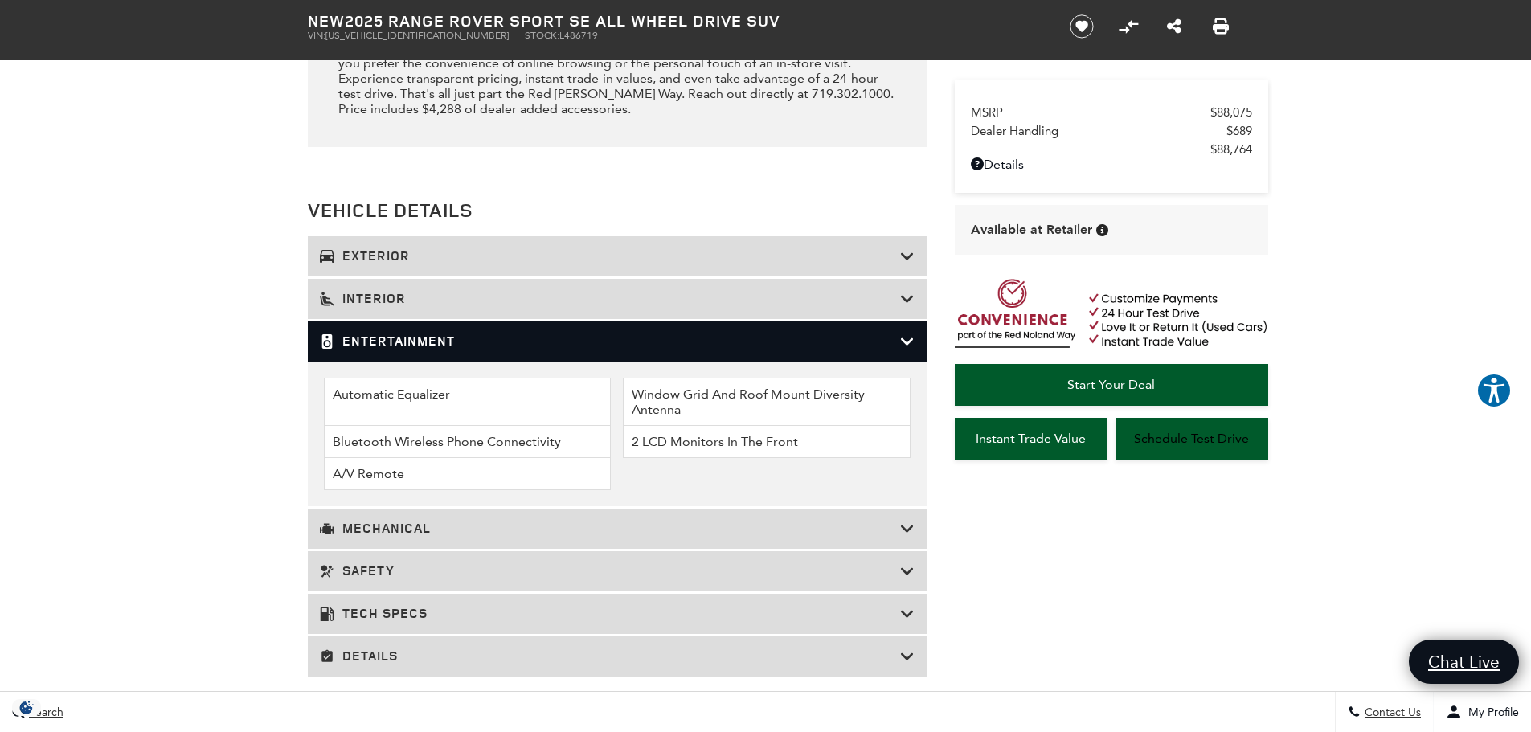
click at [462, 337] on h3 "Entertainment" at bounding box center [610, 341] width 580 height 16
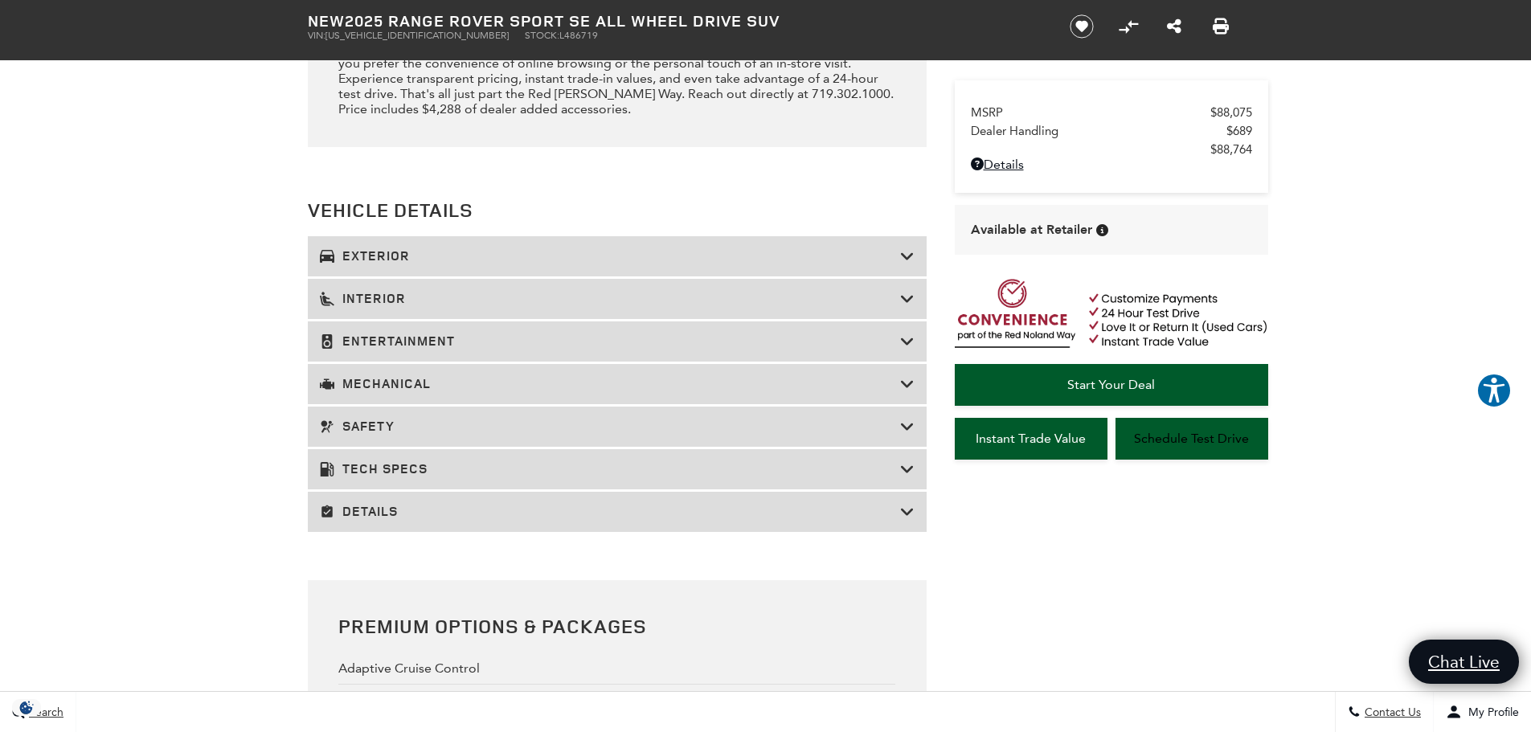
click at [449, 415] on div "Safety" at bounding box center [617, 427] width 619 height 40
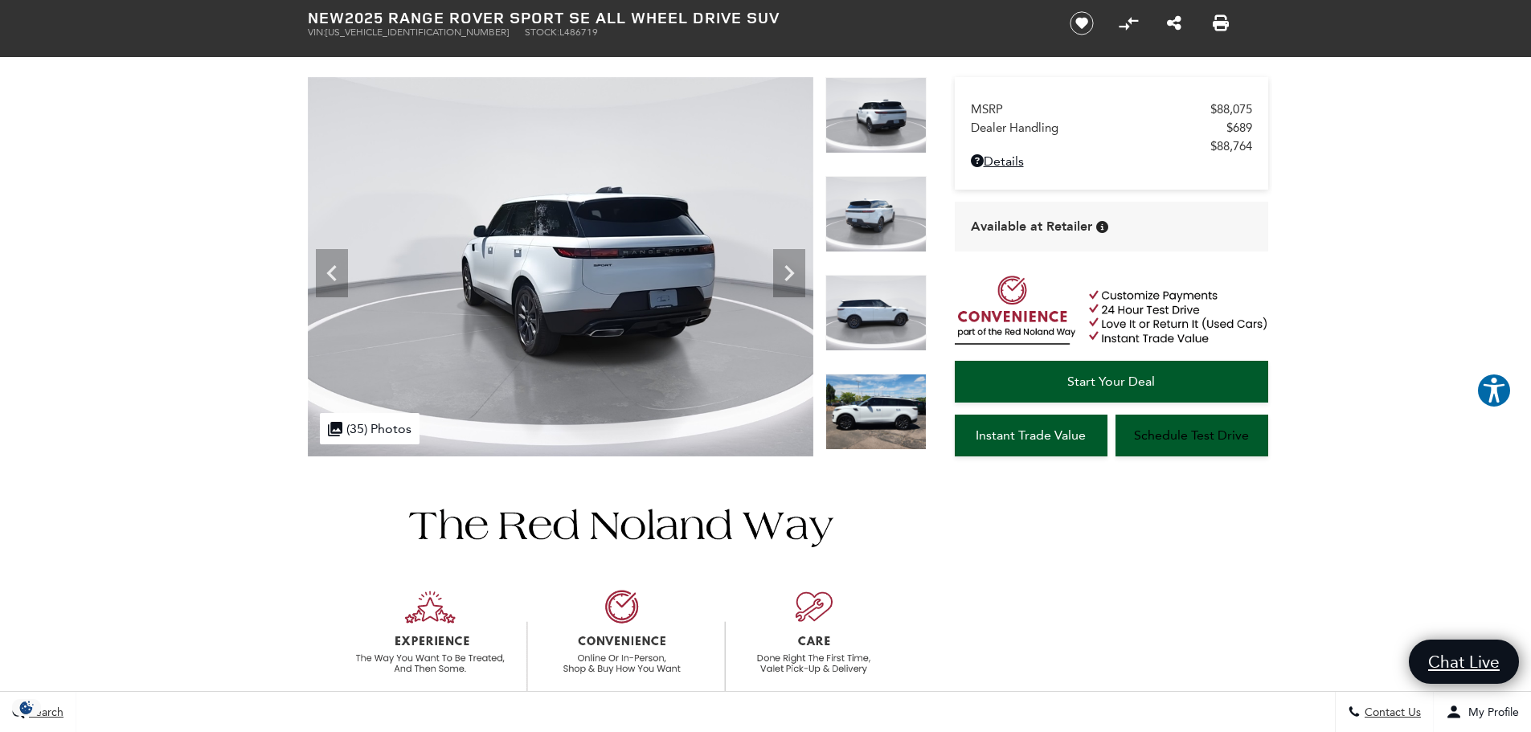
scroll to position [0, 0]
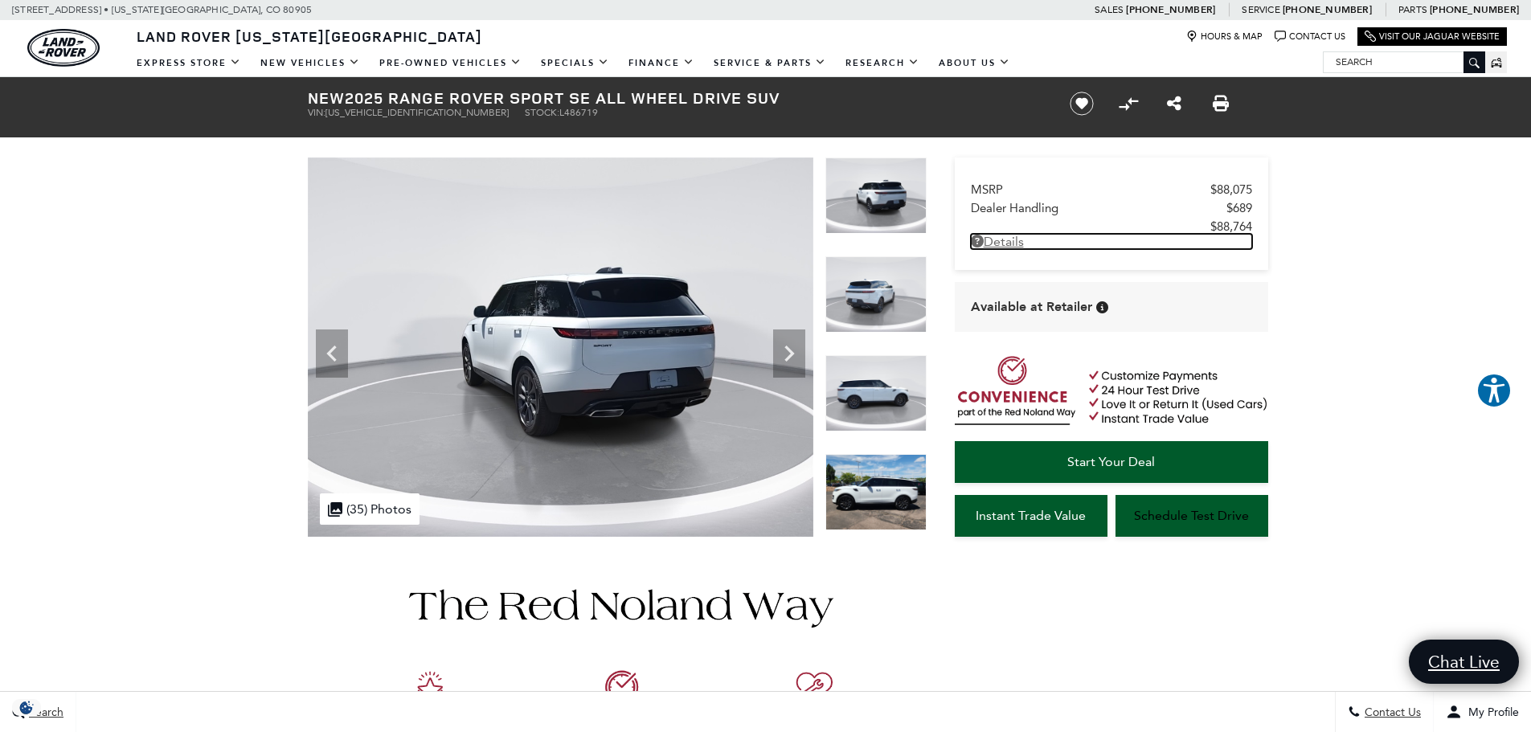
click at [1021, 244] on link "Details New 2025 Range Rover Sport SE All Wheel Drive SUV" at bounding box center [1111, 241] width 281 height 15
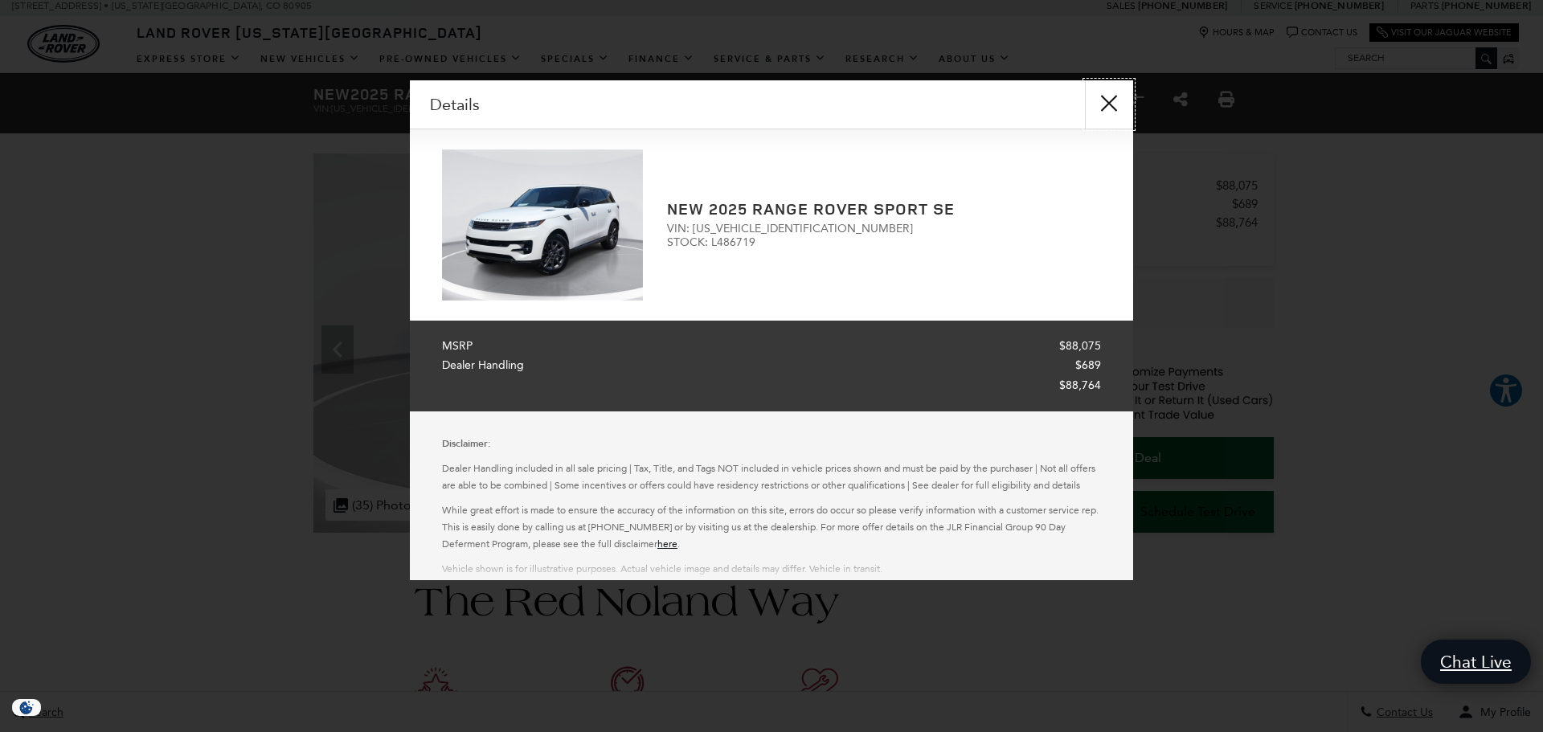
click at [1108, 95] on button "close" at bounding box center [1109, 104] width 48 height 48
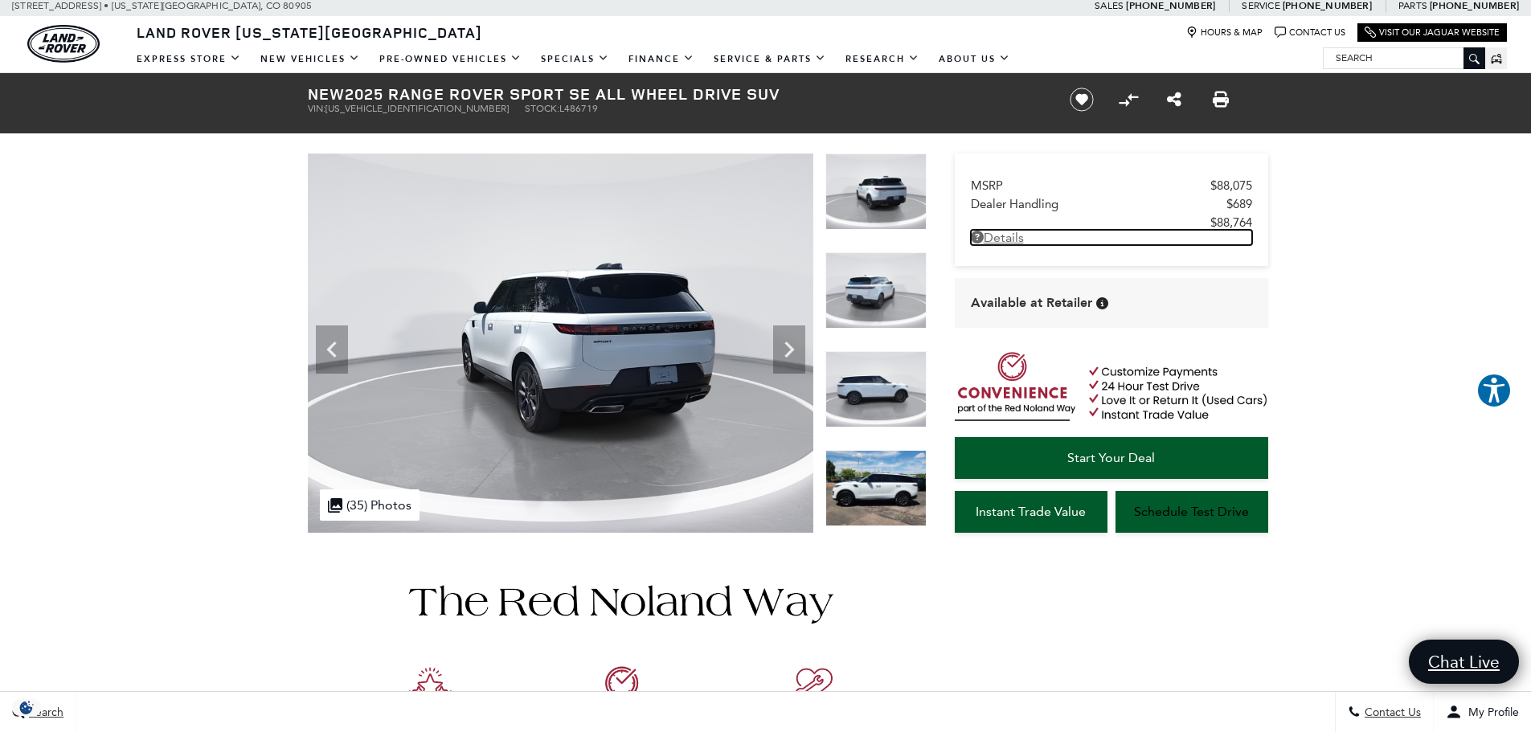
click at [1024, 235] on link "Details New 2025 Range Rover Sport SE All Wheel Drive SUV" at bounding box center [1111, 237] width 281 height 15
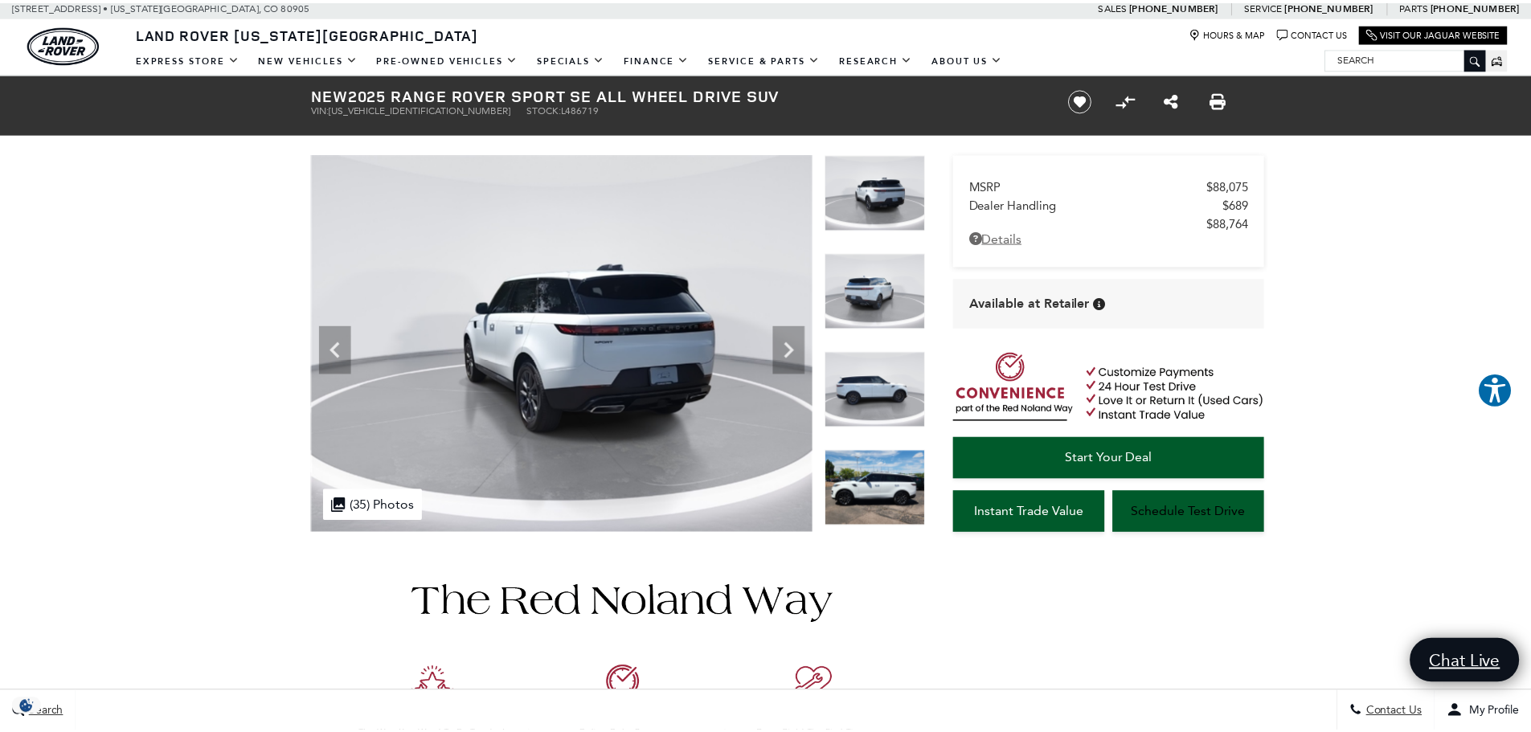
scroll to position [8, 0]
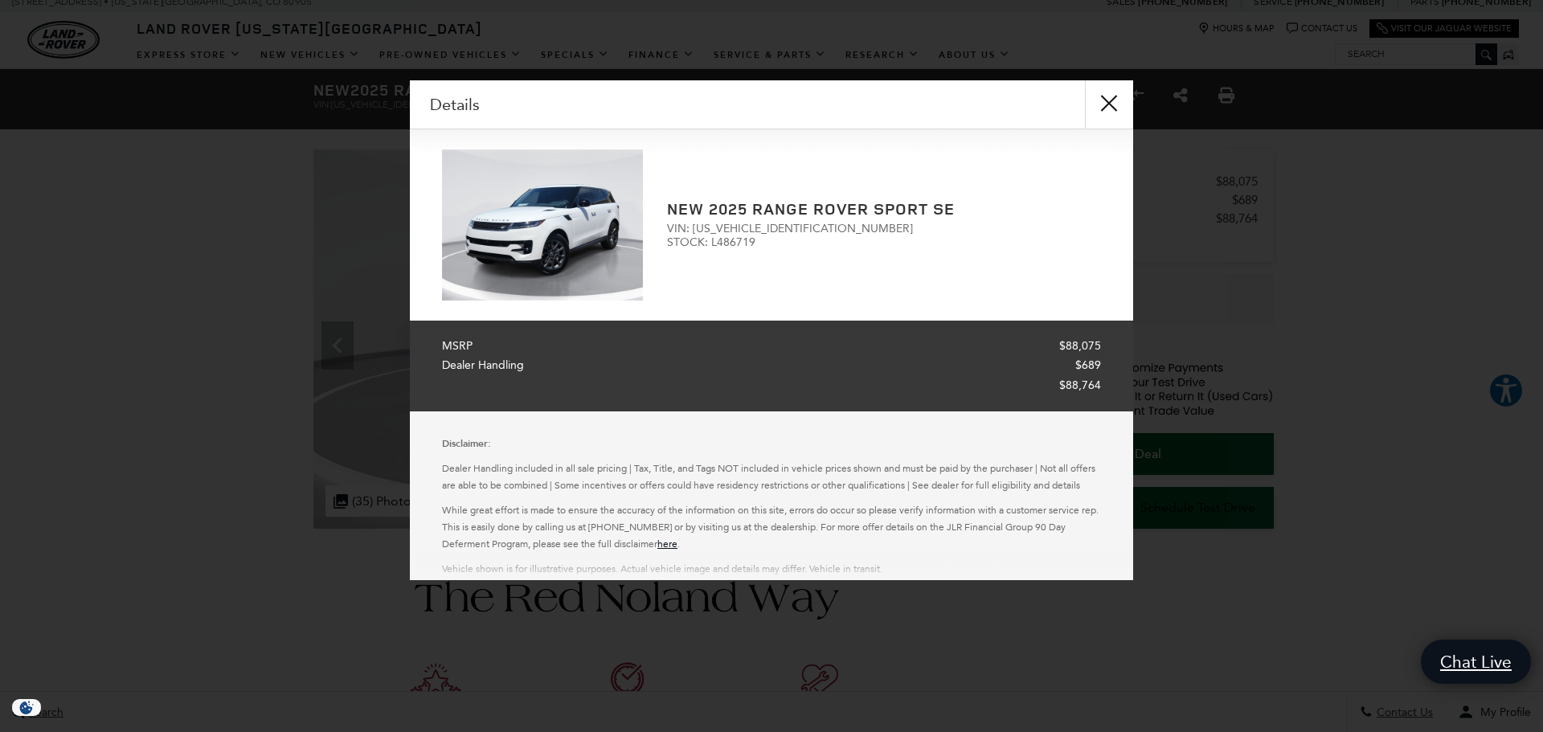
click at [1339, 327] on div "Details Form Opened Details New 2025 Range Rover Sport SE VIN: SAL1P9EU2SA48671…" at bounding box center [771, 330] width 1543 height 500
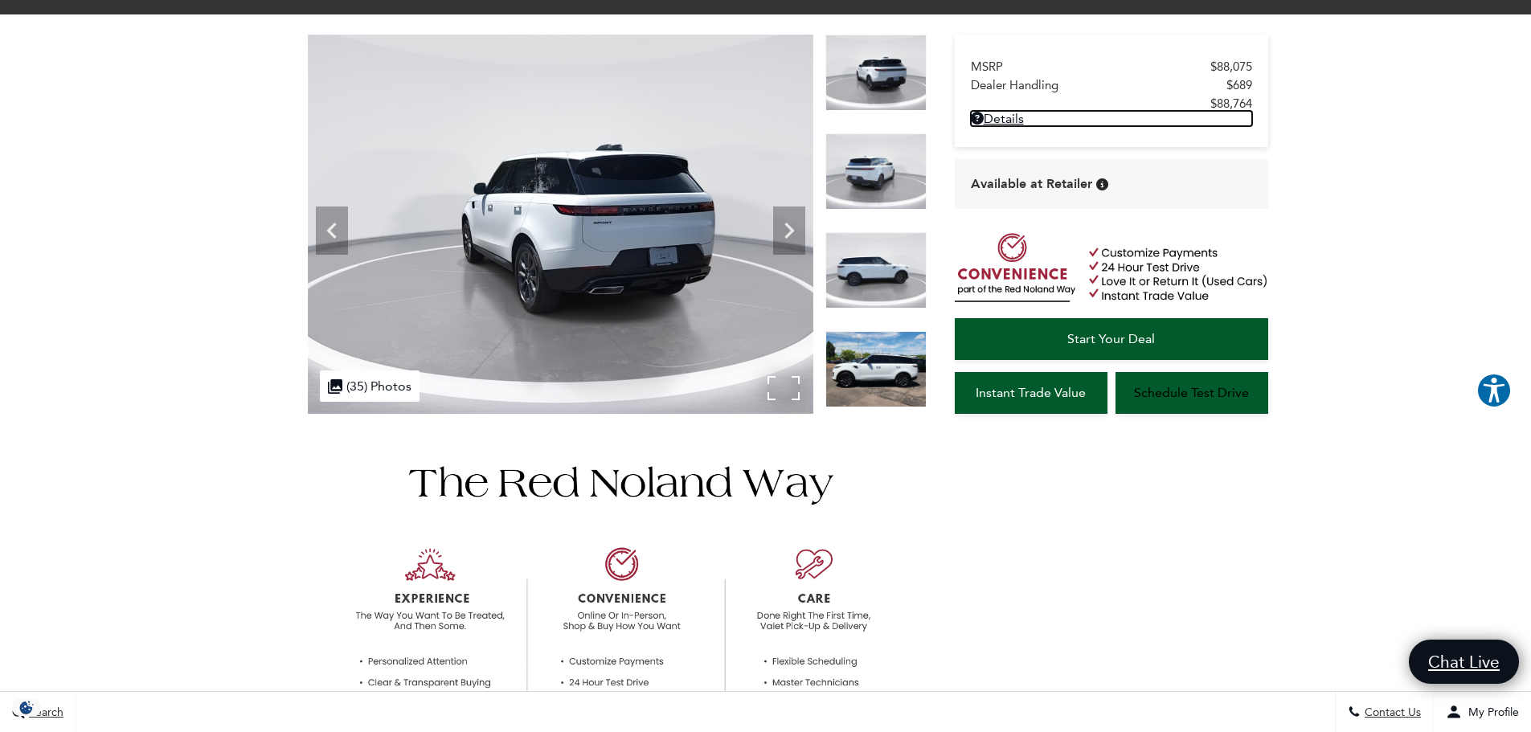
scroll to position [0, 0]
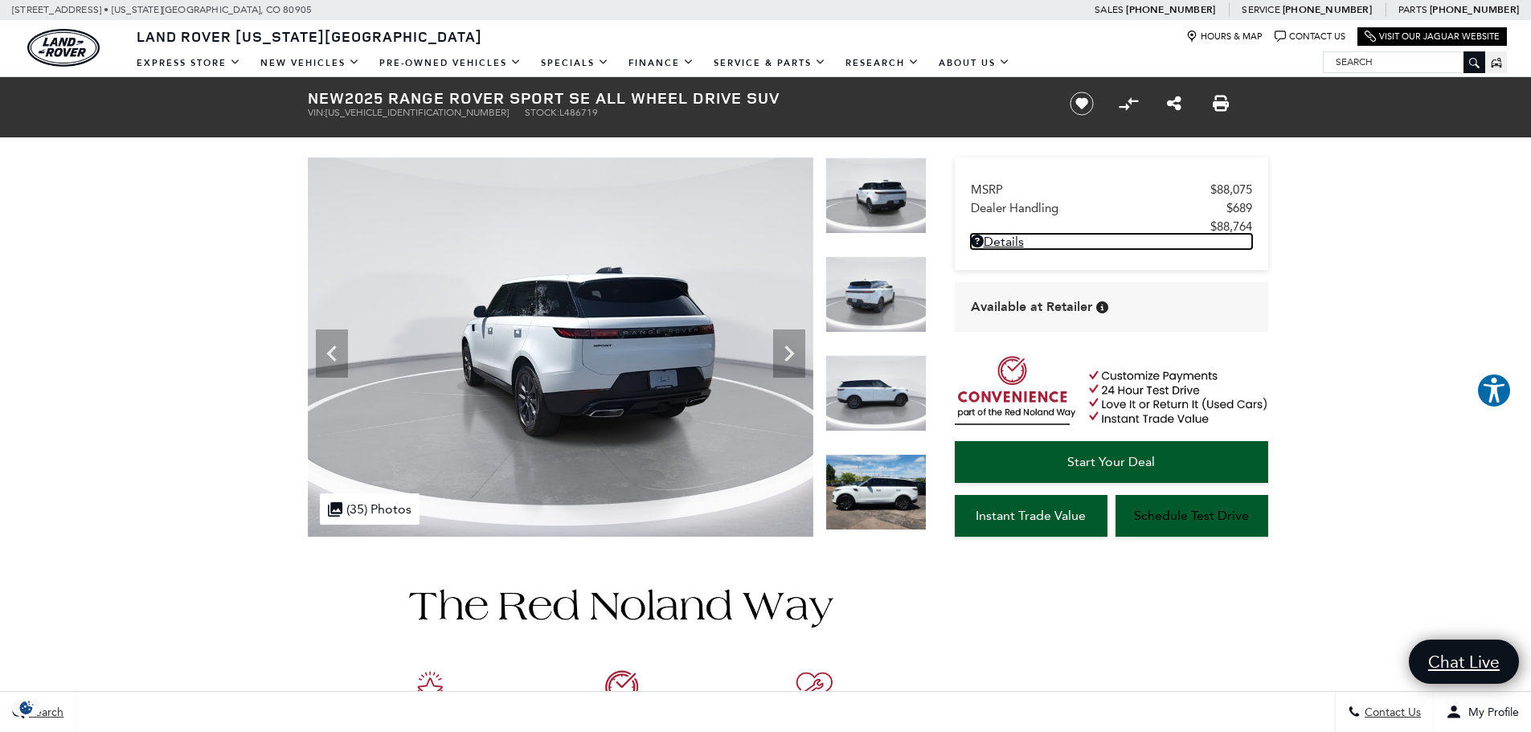
click at [874, 494] on img at bounding box center [875, 492] width 101 height 76
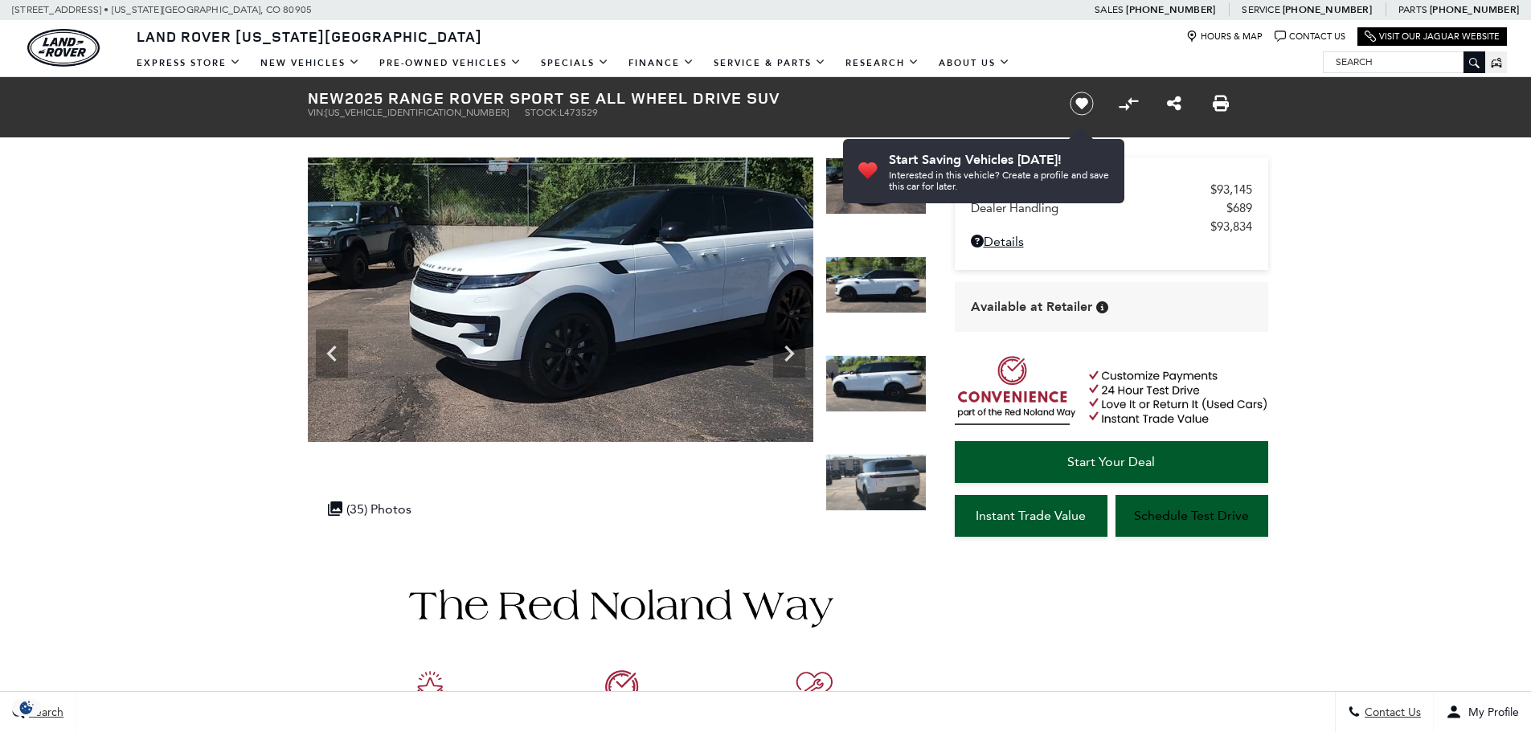
click at [791, 367] on icon "Next" at bounding box center [789, 353] width 32 height 32
